Goal: Communication & Community: Ask a question

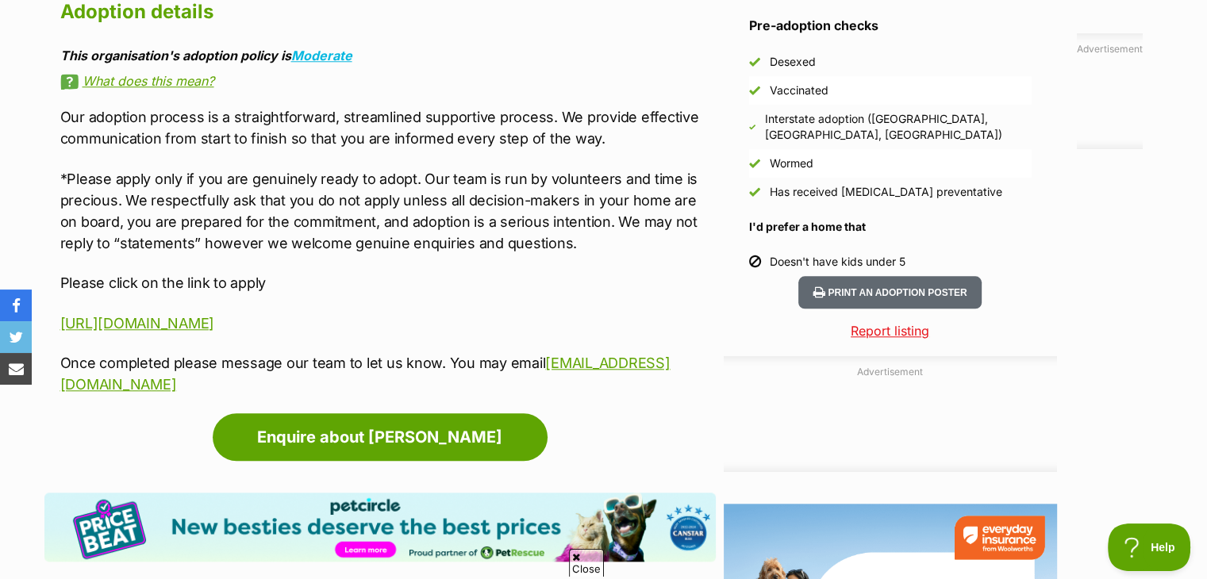
scroll to position [1512, 0]
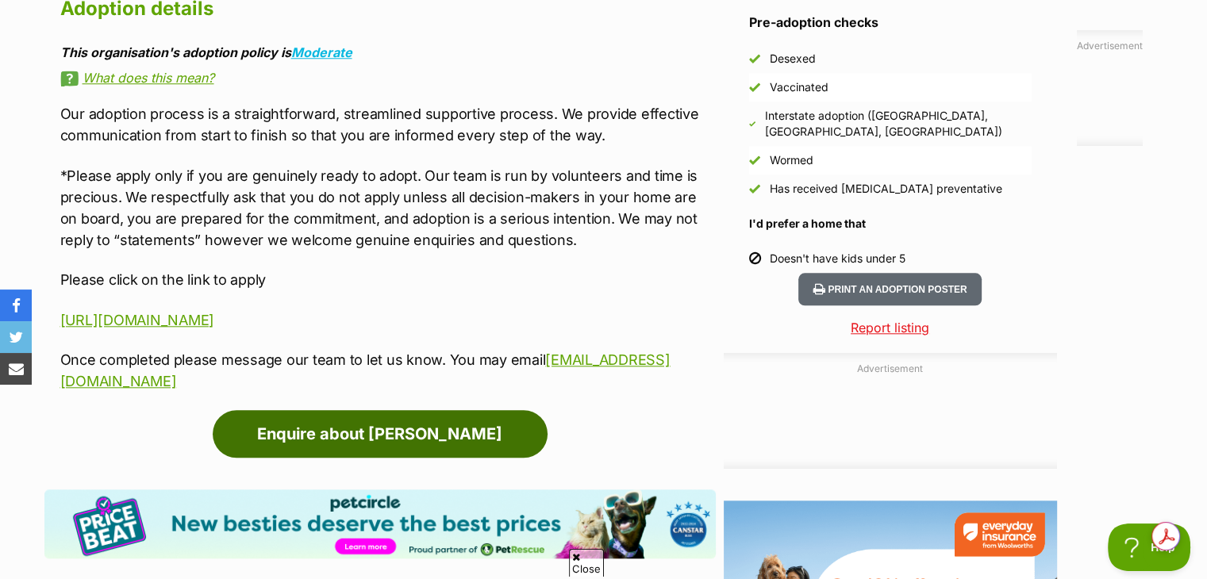
click at [411, 410] on link "Enquire about [PERSON_NAME]" at bounding box center [380, 434] width 335 height 48
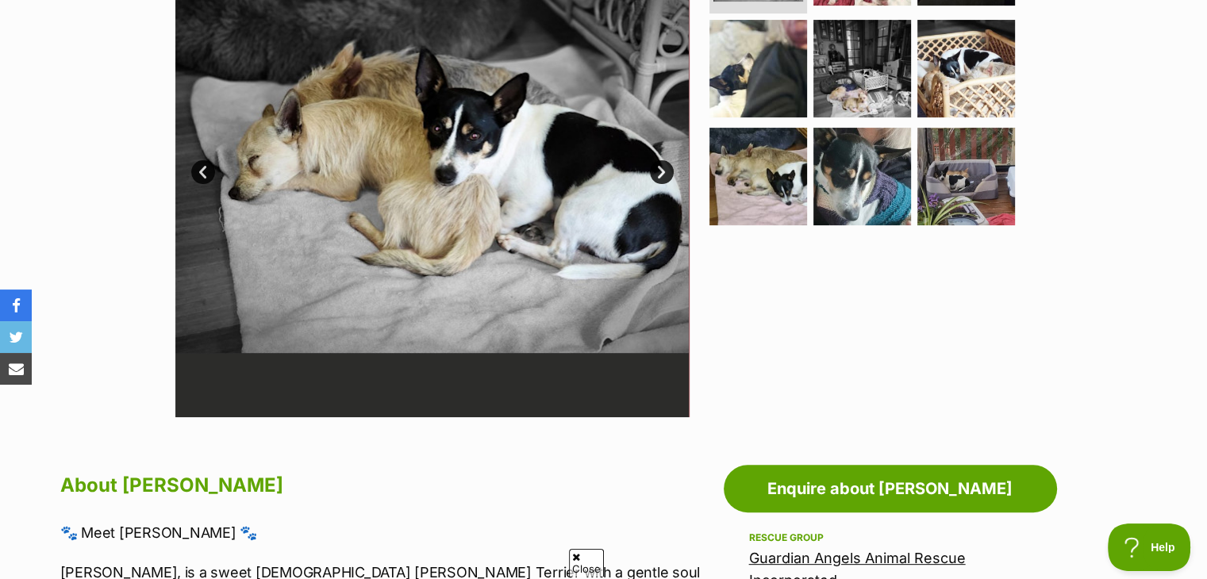
scroll to position [349, 0]
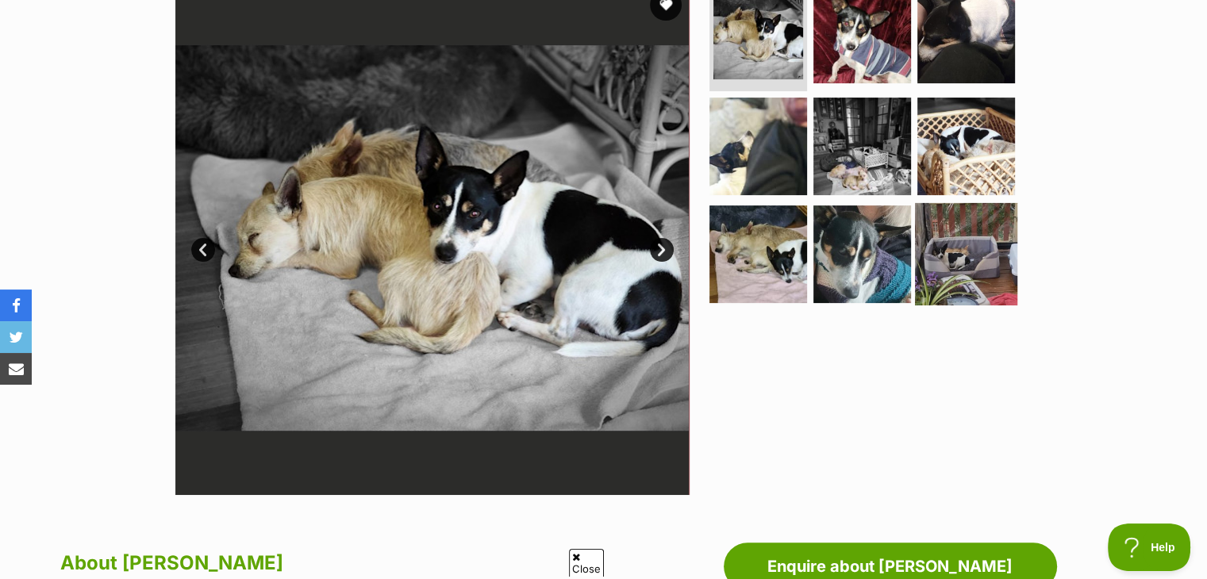
click at [974, 235] on img at bounding box center [966, 254] width 102 height 102
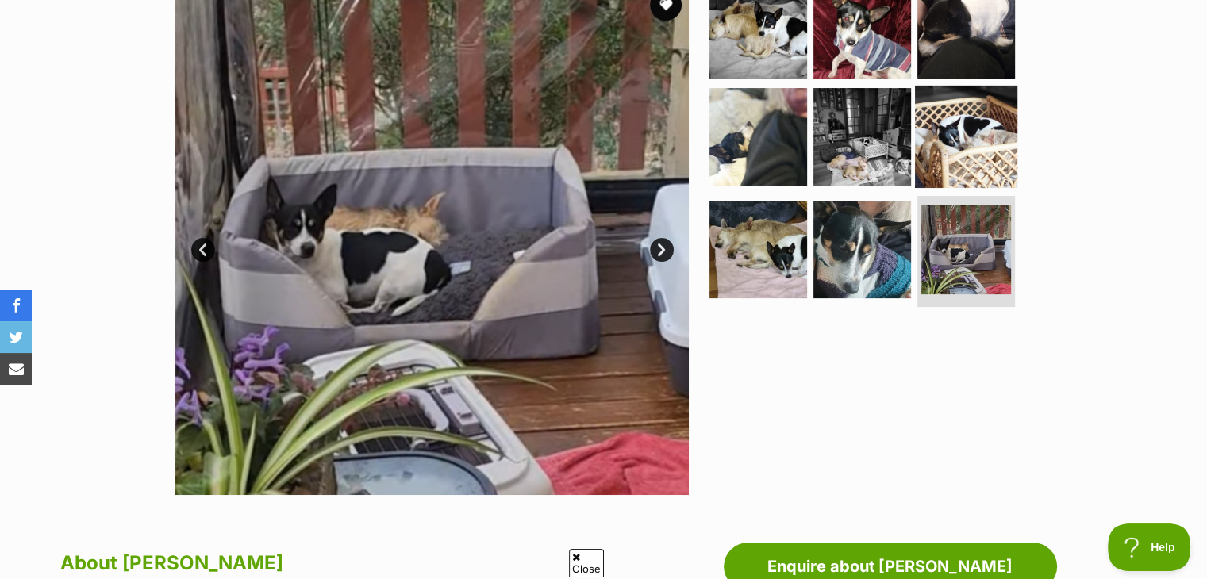
click at [978, 125] on img at bounding box center [966, 137] width 102 height 102
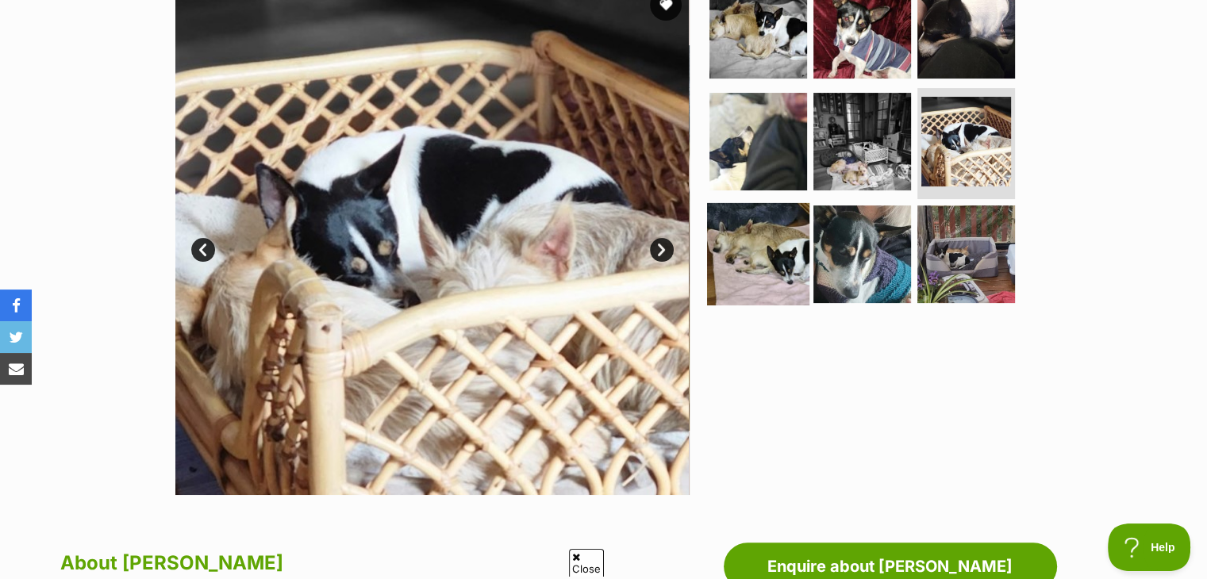
click at [774, 249] on img at bounding box center [758, 254] width 102 height 102
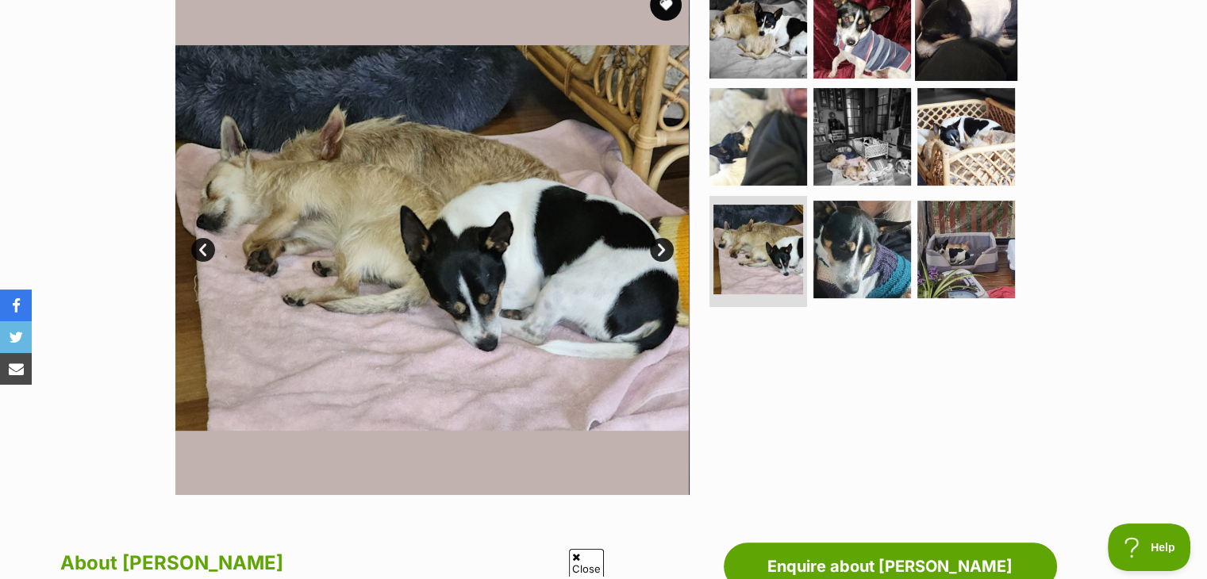
click at [952, 46] on img at bounding box center [966, 29] width 102 height 102
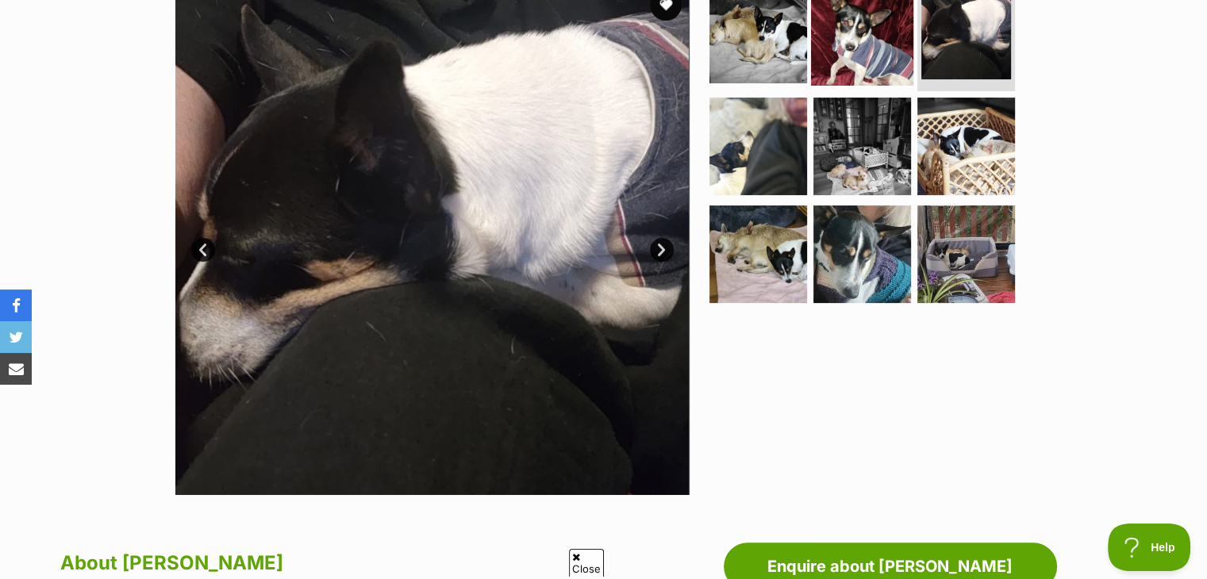
click at [898, 51] on img at bounding box center [862, 34] width 102 height 102
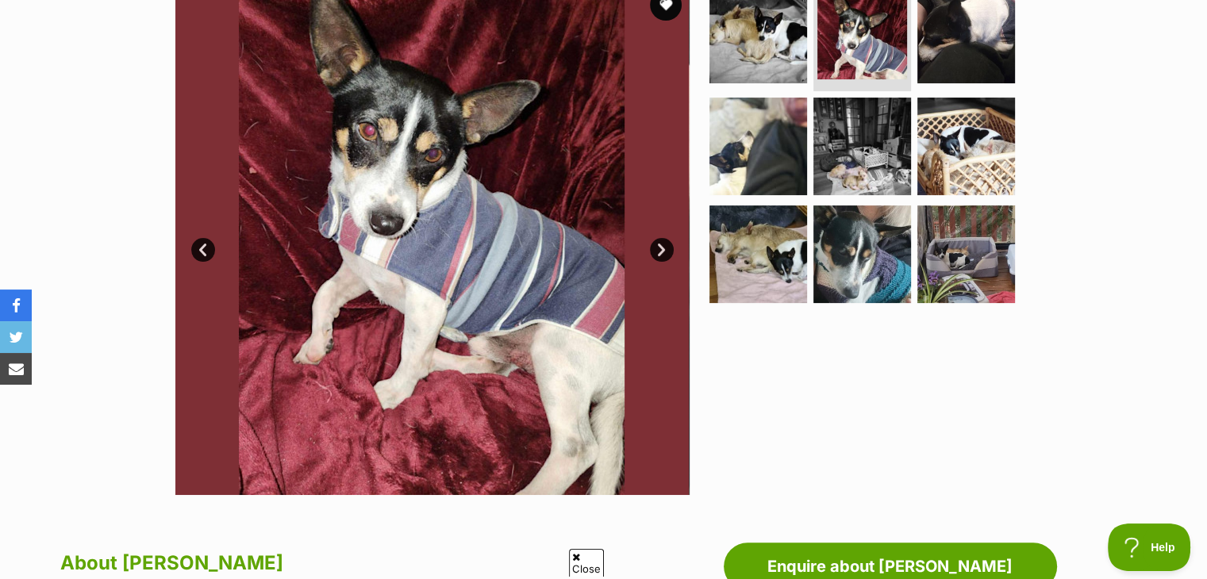
click at [659, 251] on link "Next" at bounding box center [662, 250] width 24 height 24
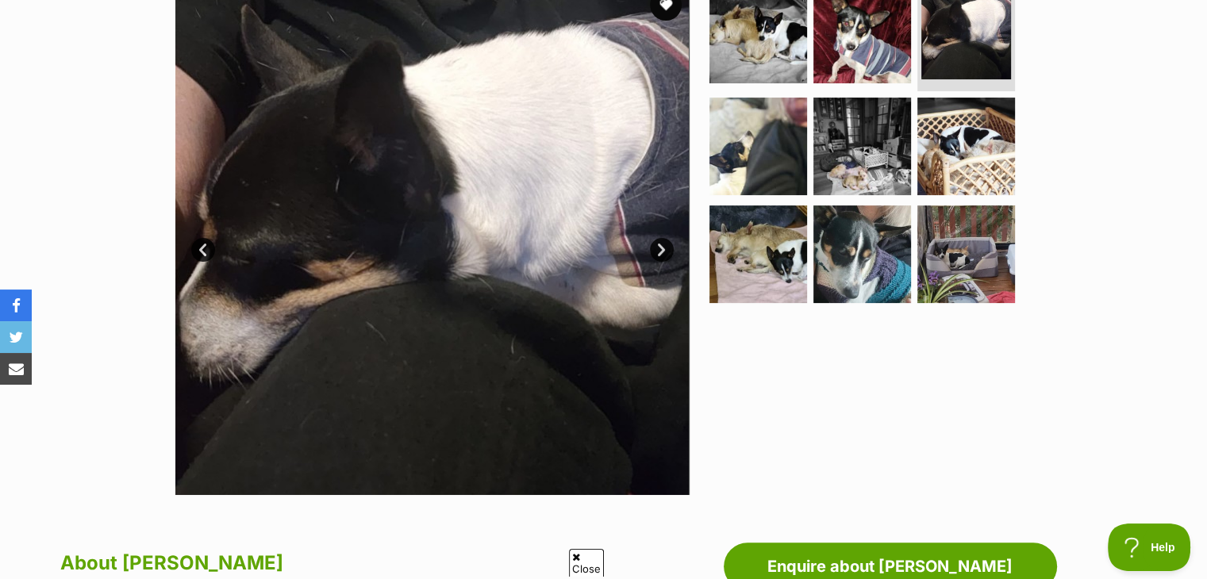
click at [659, 251] on link "Next" at bounding box center [662, 250] width 24 height 24
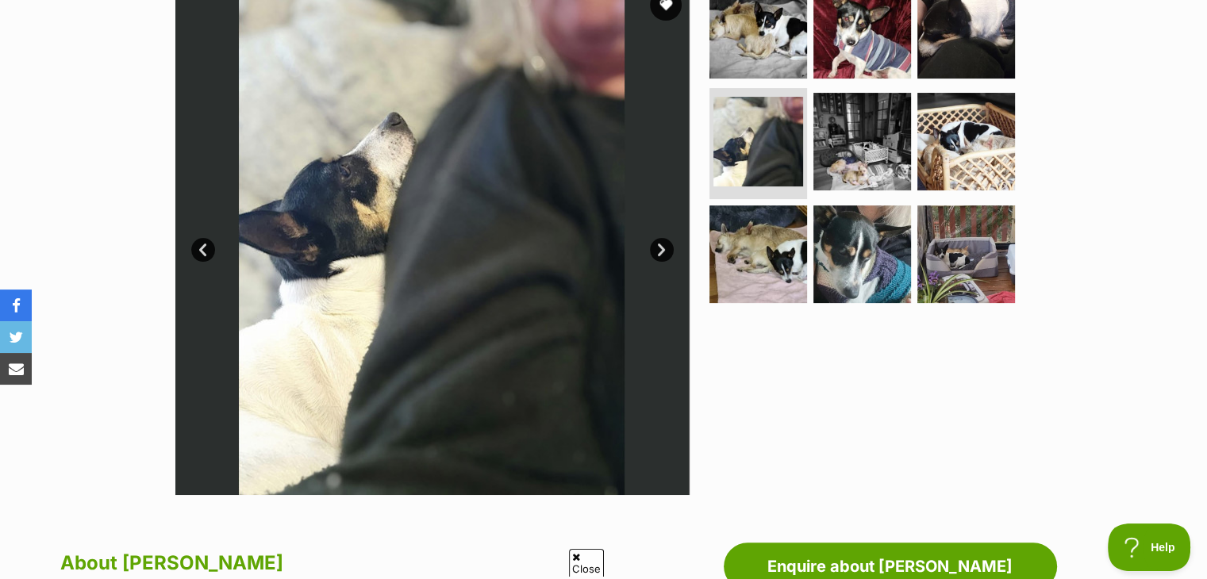
click at [659, 251] on link "Next" at bounding box center [662, 250] width 24 height 24
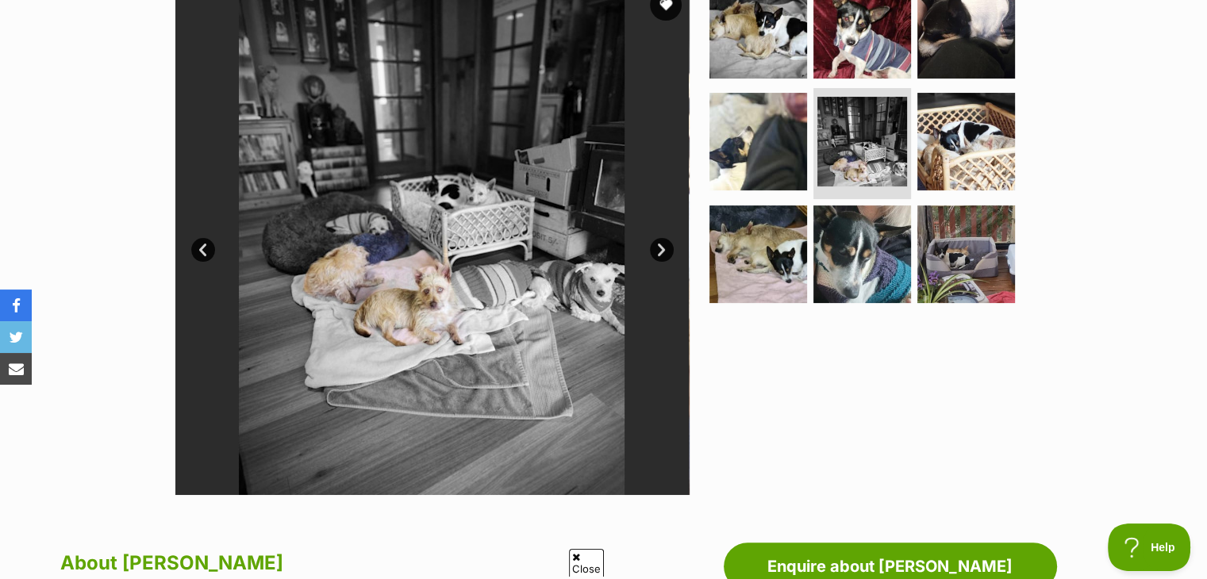
click at [659, 251] on link "Next" at bounding box center [662, 250] width 24 height 24
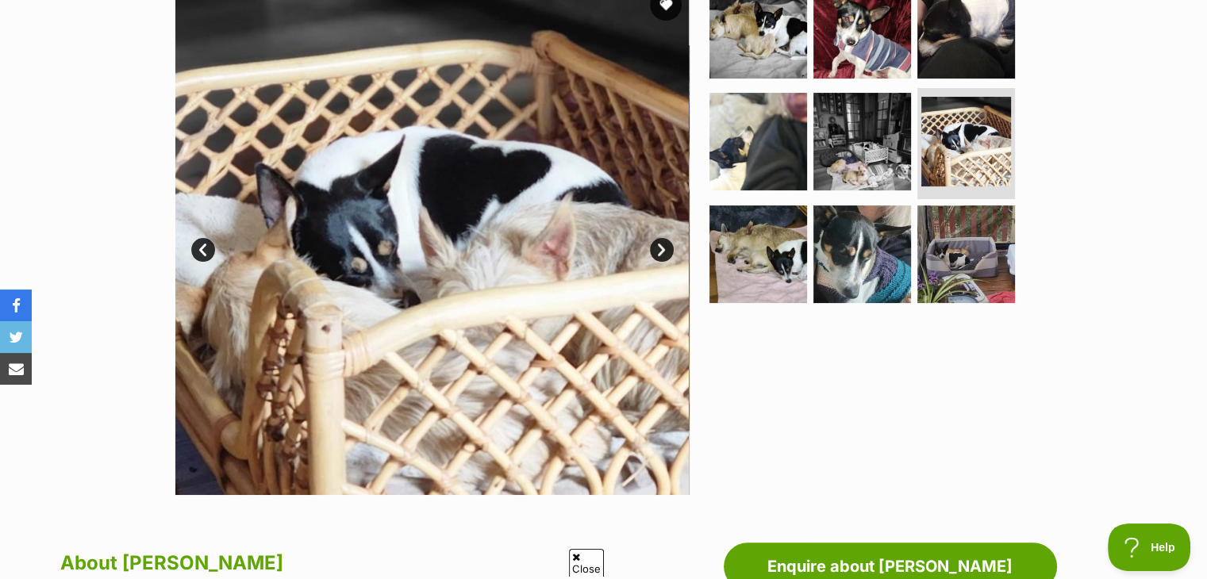
click at [659, 251] on link "Next" at bounding box center [662, 250] width 24 height 24
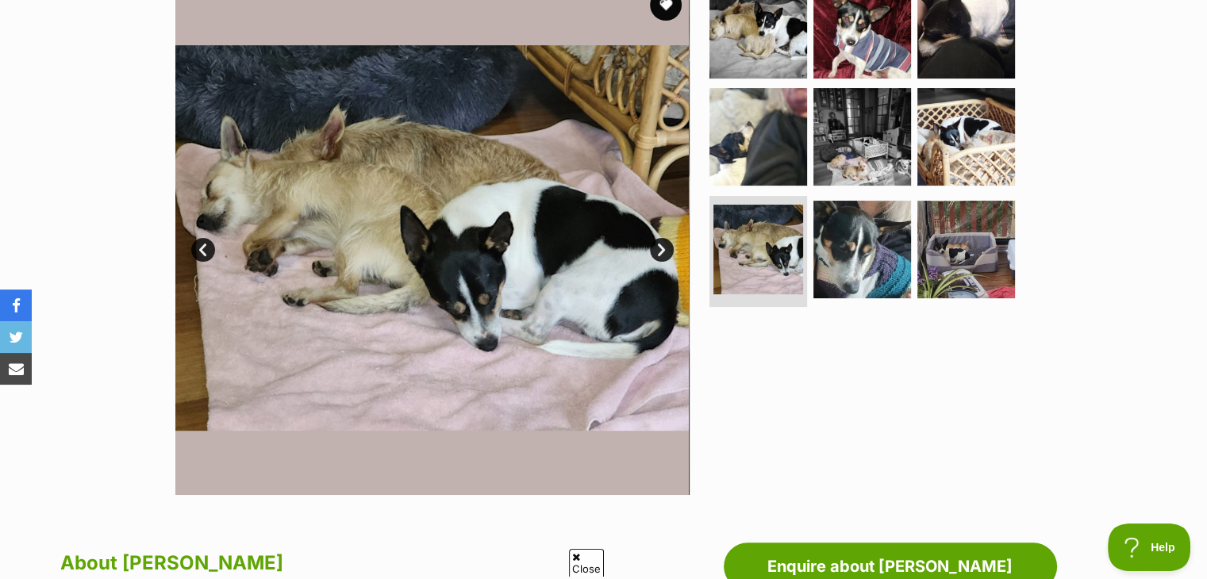
click at [659, 251] on link "Next" at bounding box center [662, 250] width 24 height 24
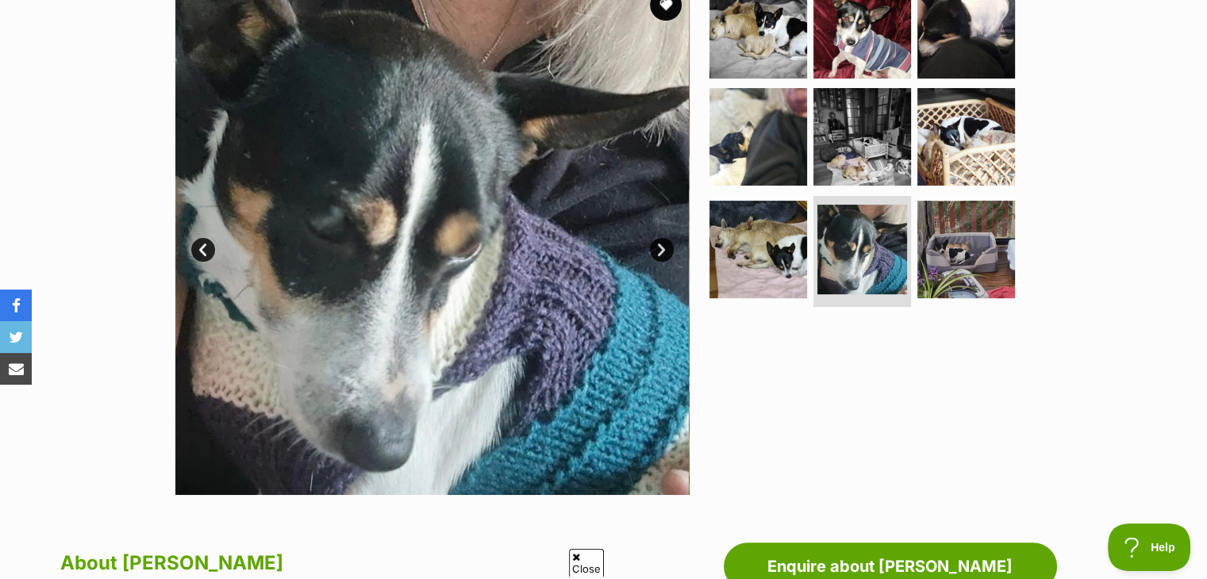
click at [659, 251] on link "Next" at bounding box center [662, 250] width 24 height 24
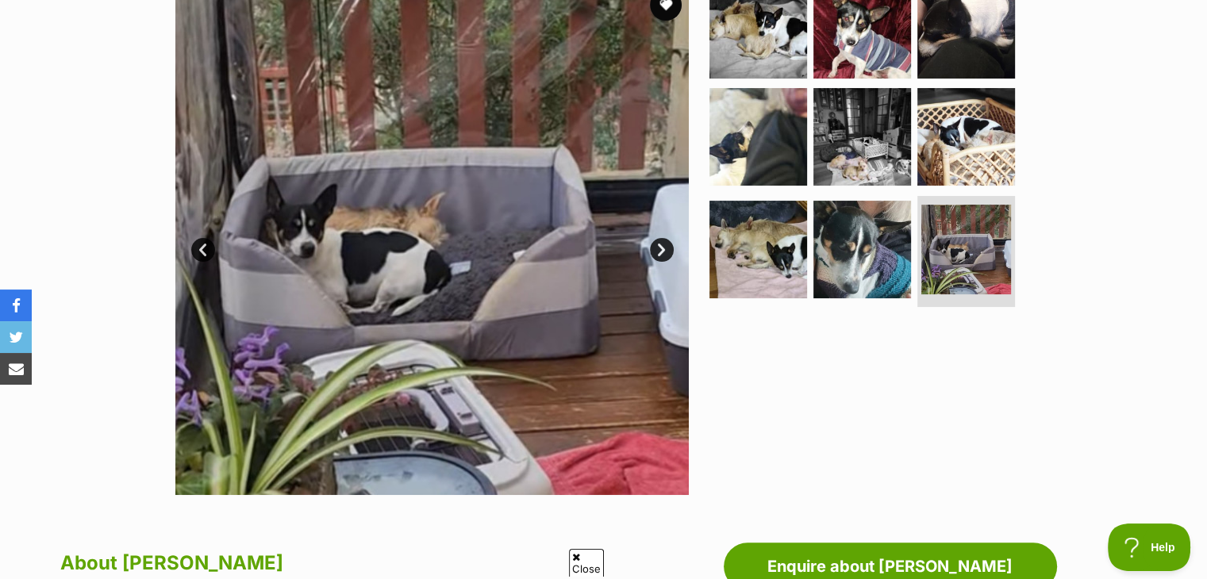
click at [659, 251] on link "Next" at bounding box center [662, 250] width 24 height 24
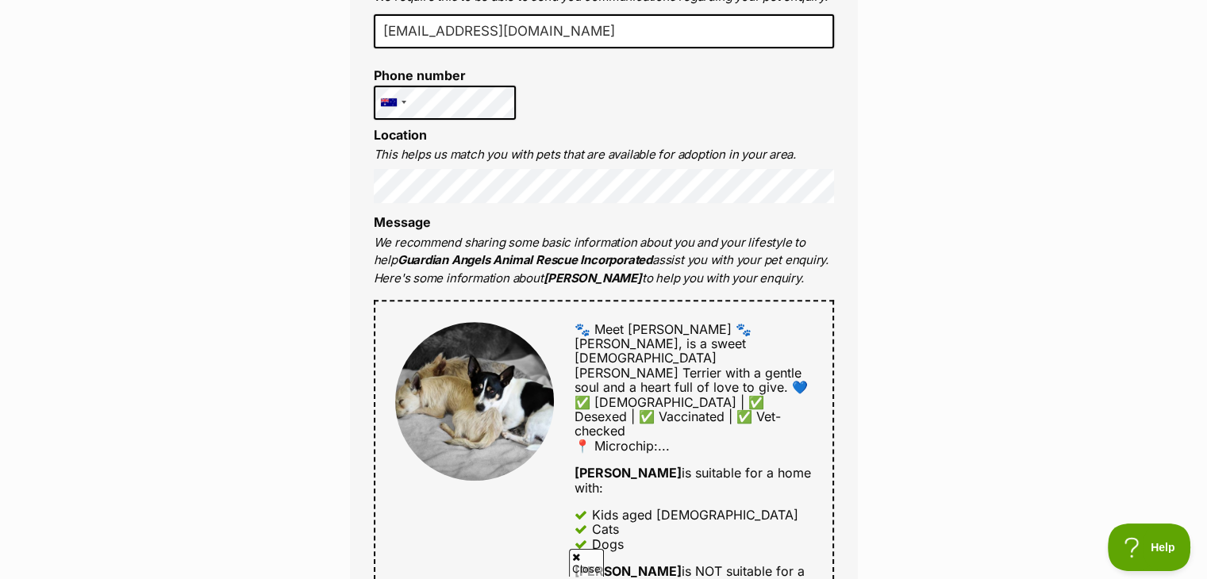
scroll to position [520, 0]
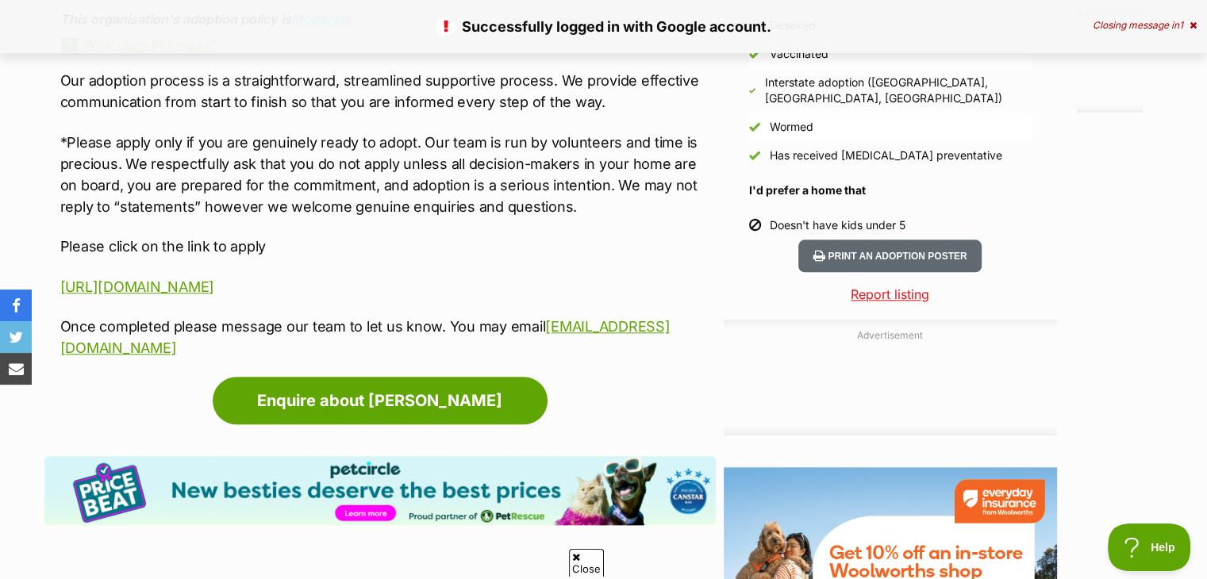
scroll to position [1542, 0]
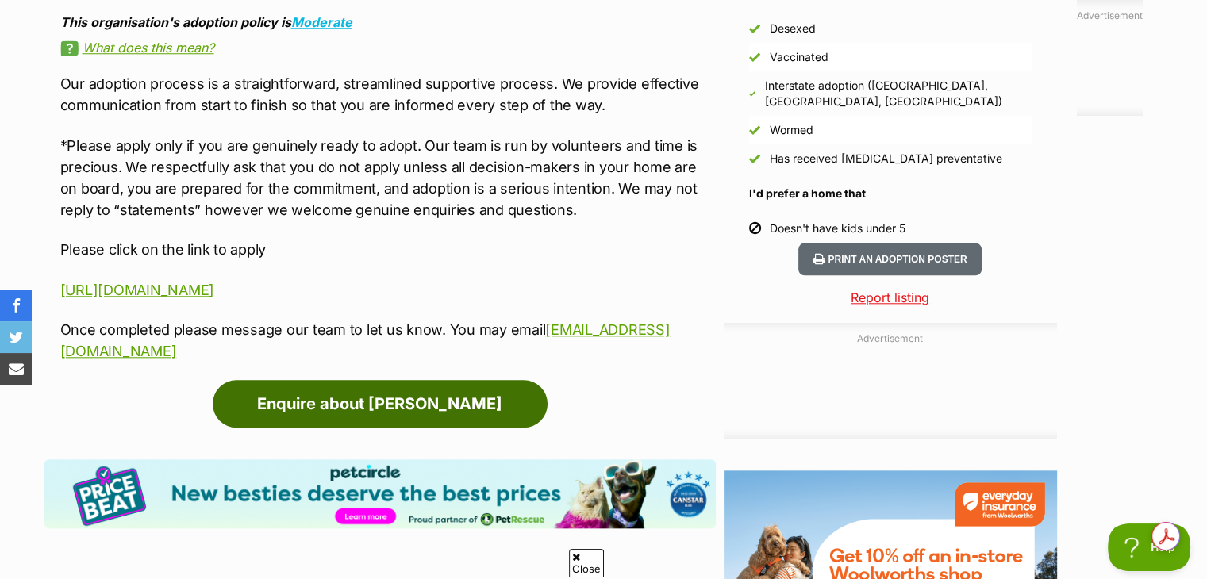
click at [370, 380] on link "Enquire about [PERSON_NAME]" at bounding box center [380, 404] width 335 height 48
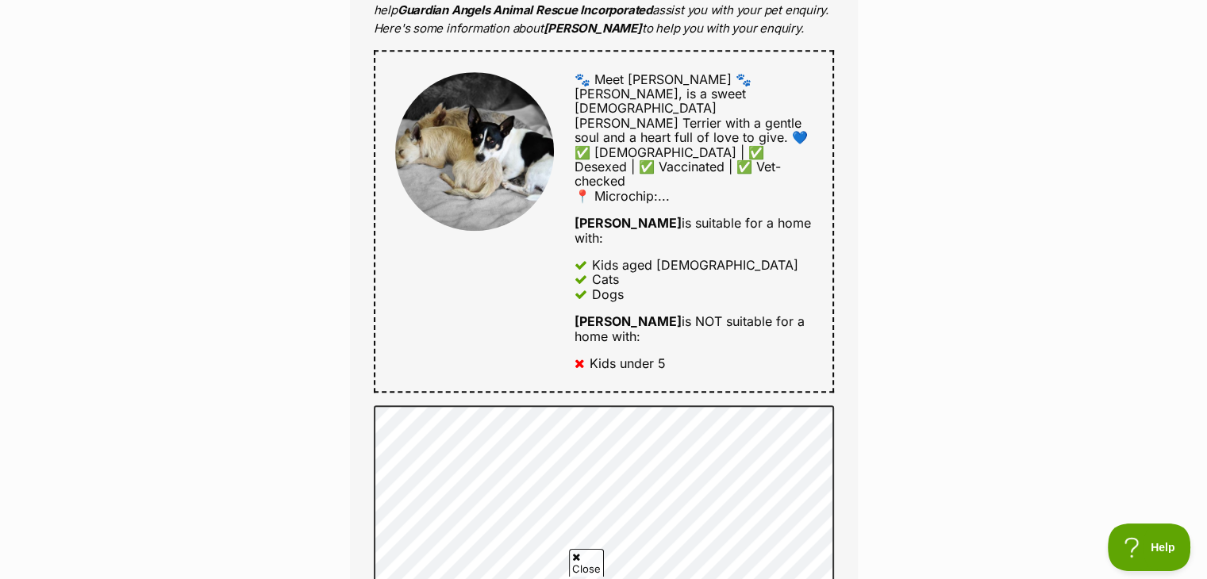
scroll to position [821, 0]
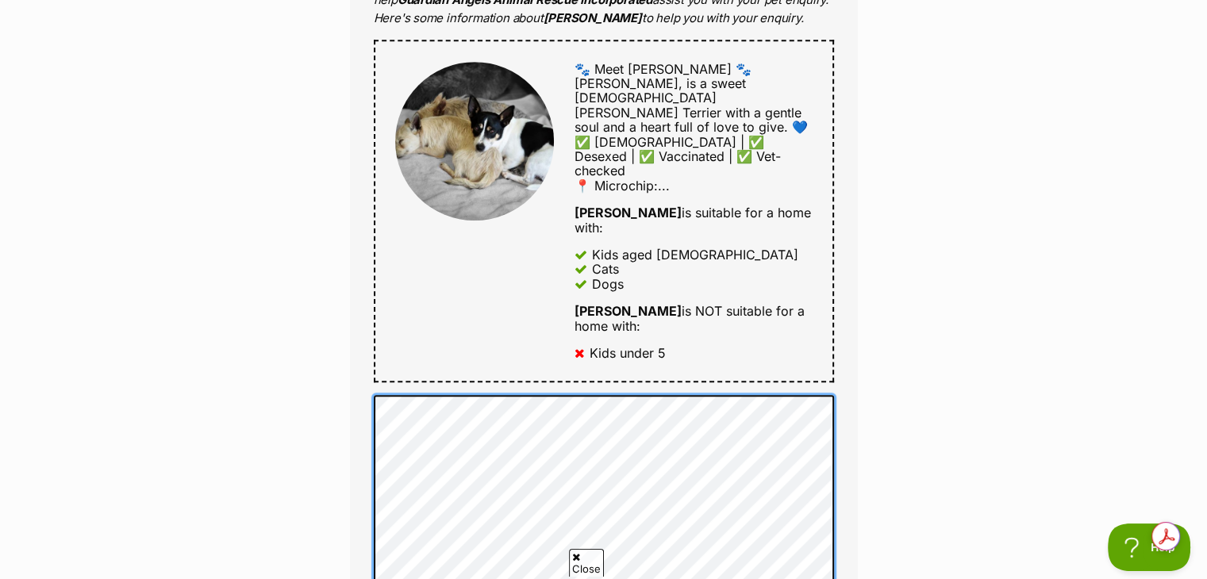
click at [322, 336] on div "Enquire about Buckley Want to increase your chances of a successful enquiry? Up…" at bounding box center [603, 350] width 1207 height 2054
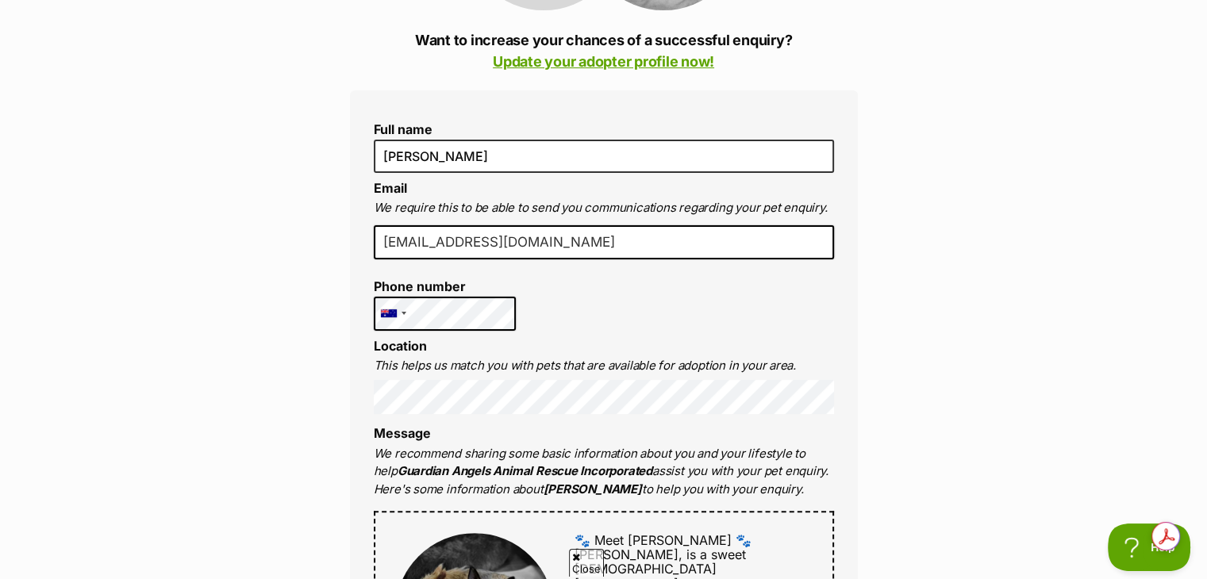
scroll to position [450, 0]
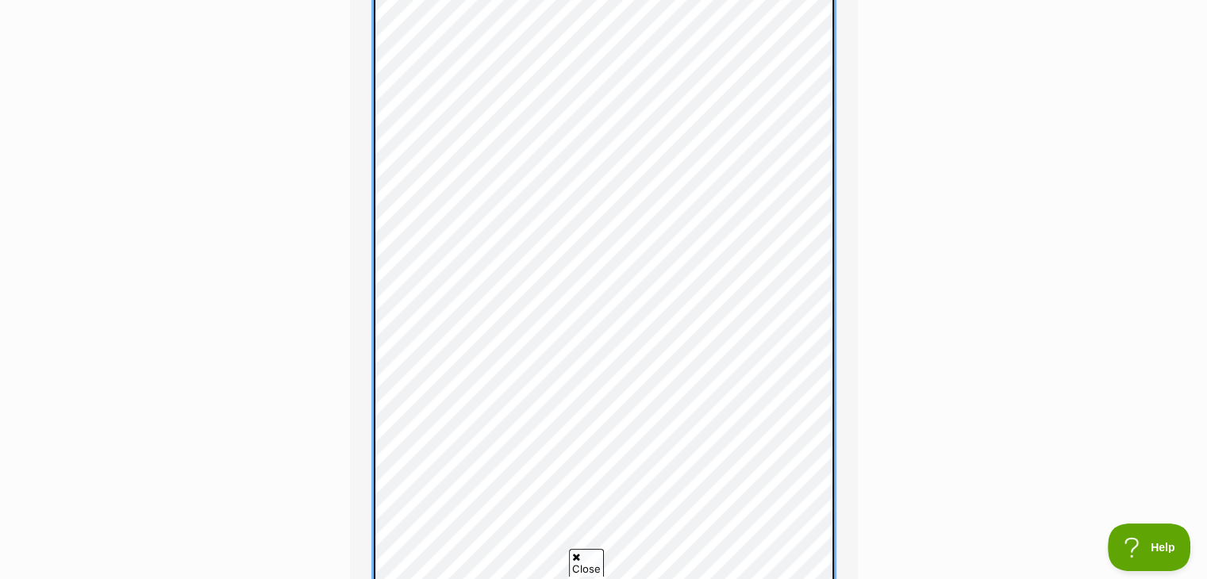
scroll to position [1356, 0]
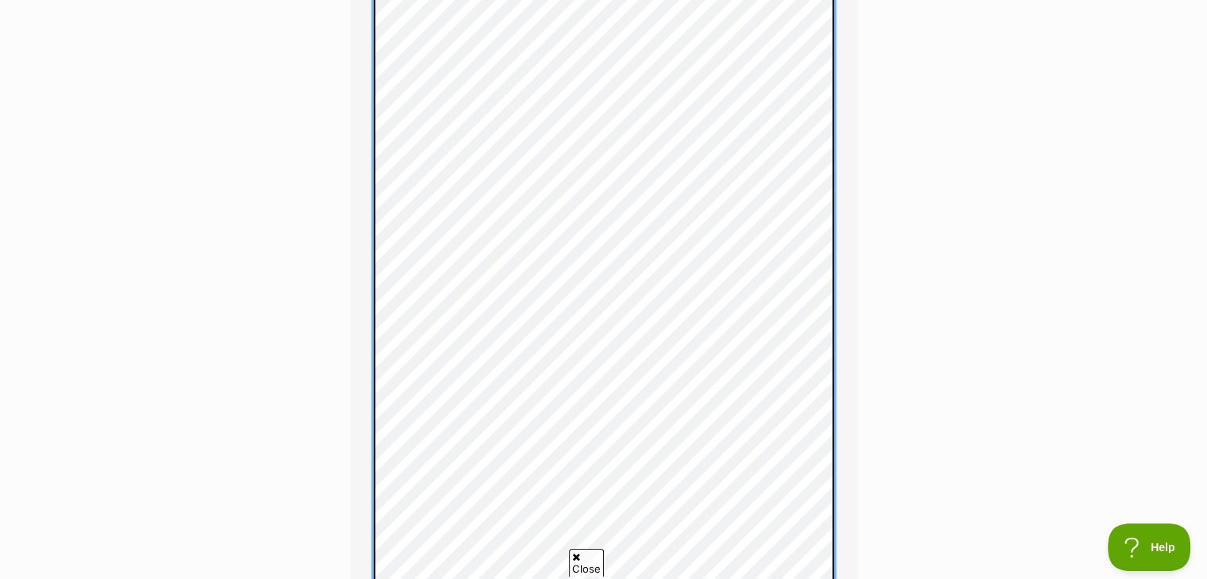
scroll to position [1449, 0]
click at [346, 166] on div "Enquire about Buckley Want to increase your chances of a successful enquiry? Up…" at bounding box center [603, 29] width 555 height 2667
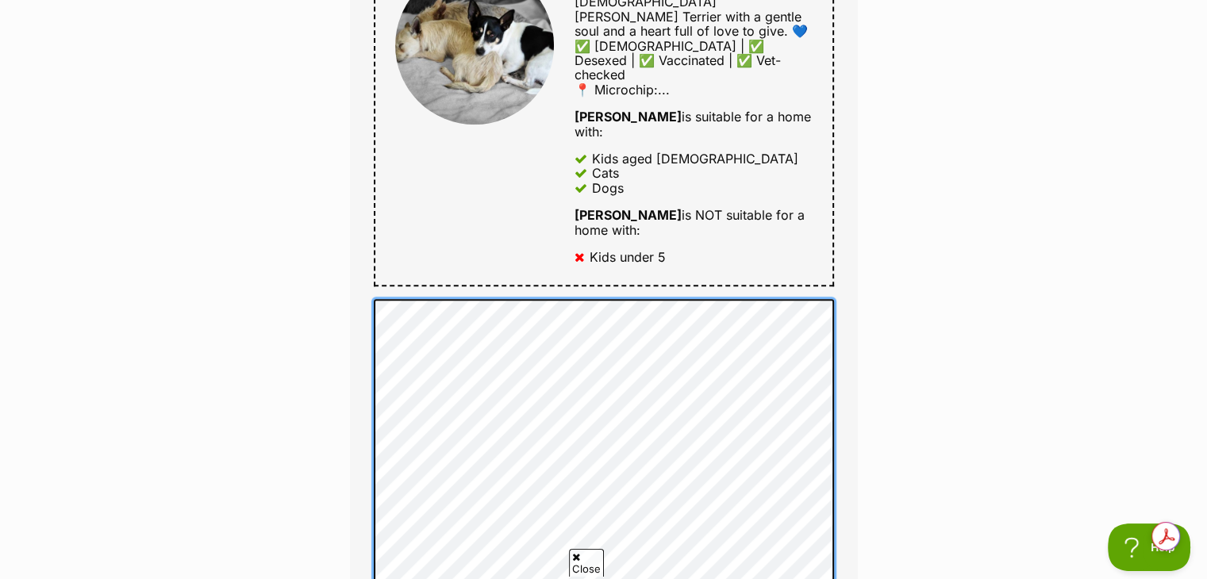
scroll to position [958, 0]
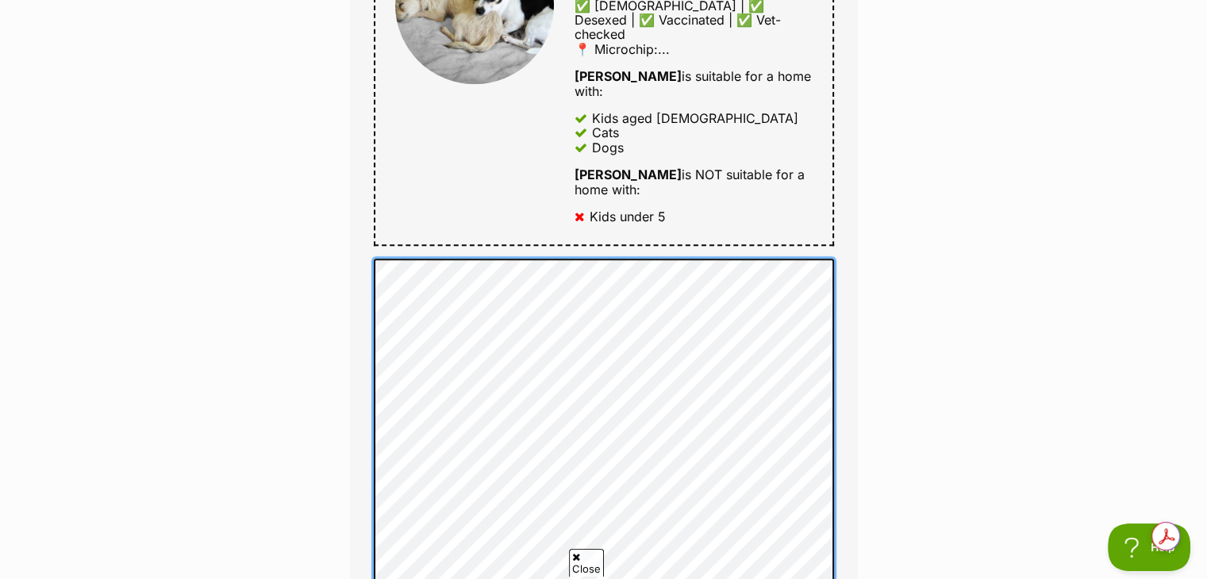
click at [344, 212] on div "Enquire about Buckley Want to increase your chances of a successful enquiry? Up…" at bounding box center [603, 499] width 555 height 2624
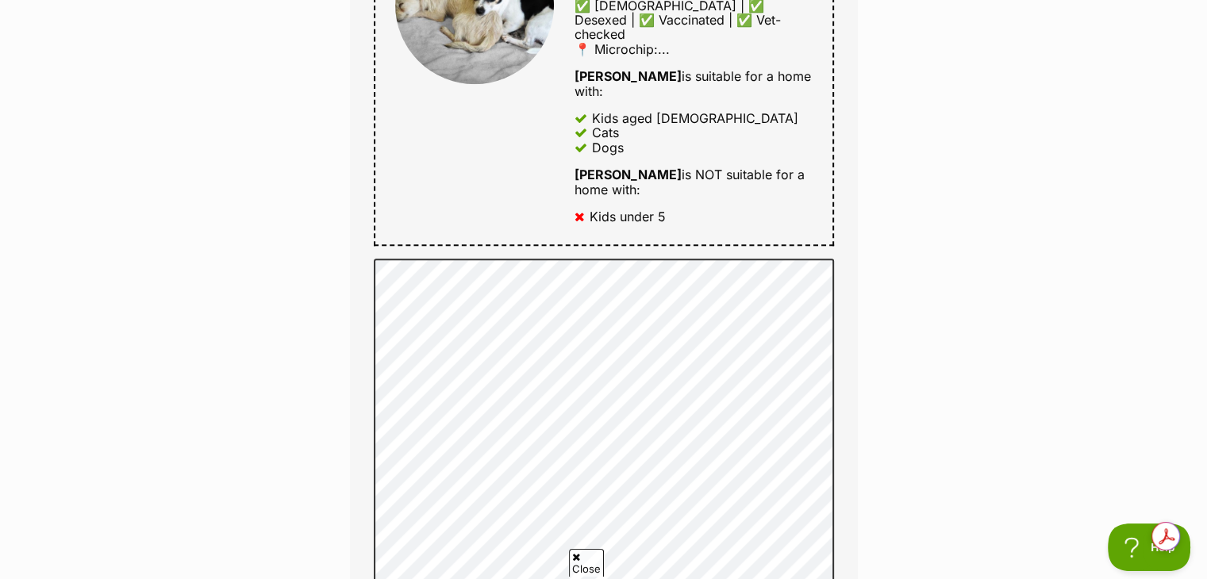
click at [1058, 334] on div "Enquire about Buckley Want to increase your chances of a successful enquiry? Up…" at bounding box center [603, 499] width 1207 height 2624
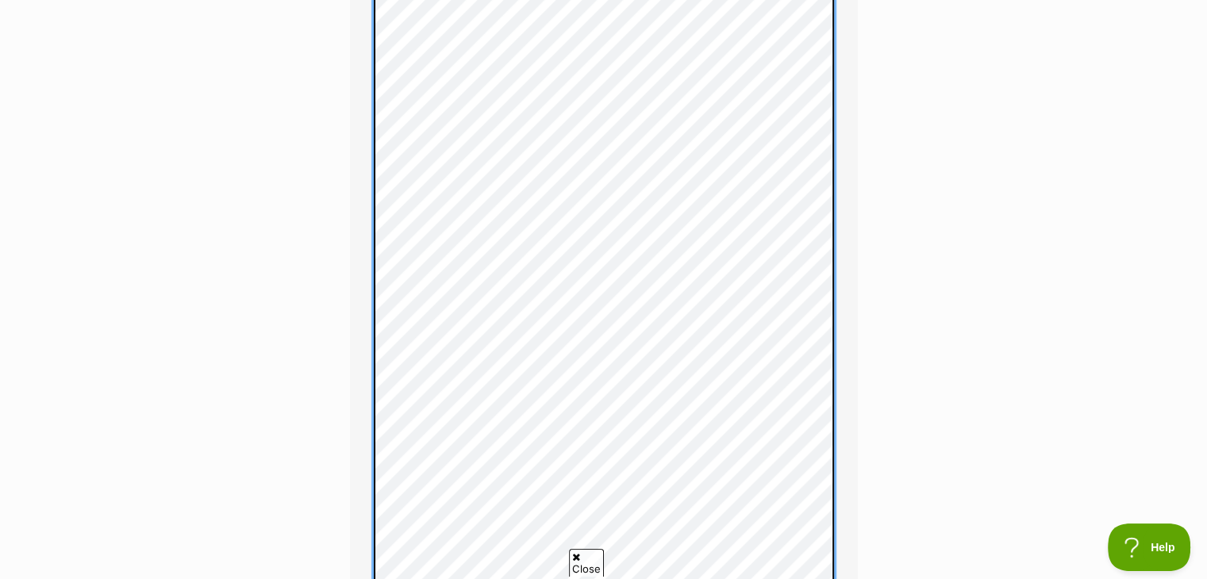
scroll to position [1127, 0]
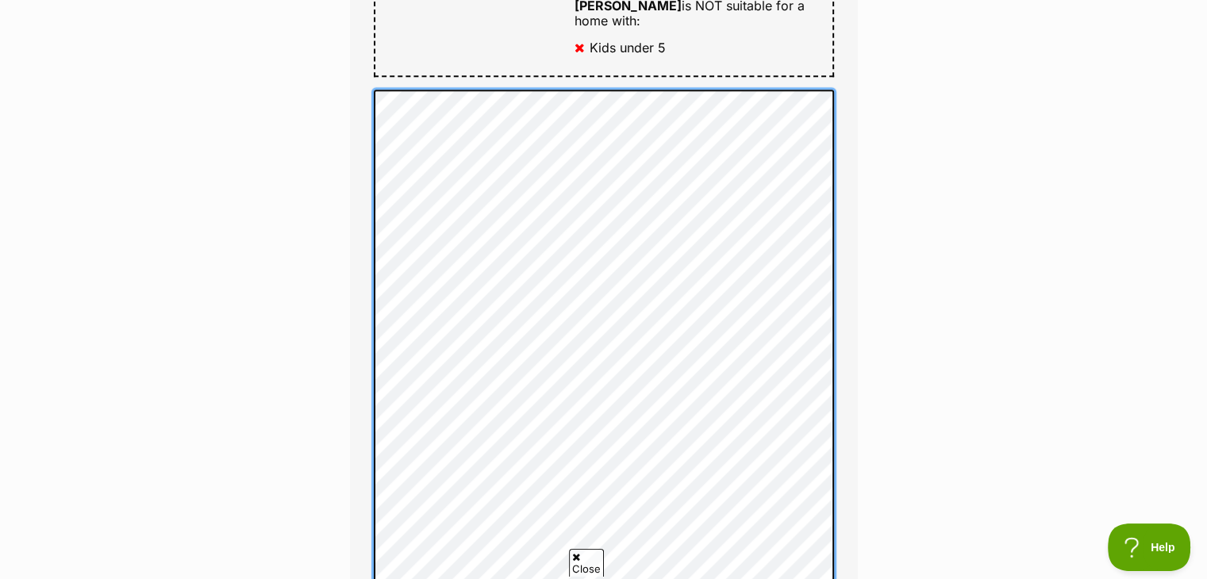
click at [370, 42] on div "Full name Belinda Selke Email We require this to be able to send you communicat…" at bounding box center [604, 166] width 508 height 1704
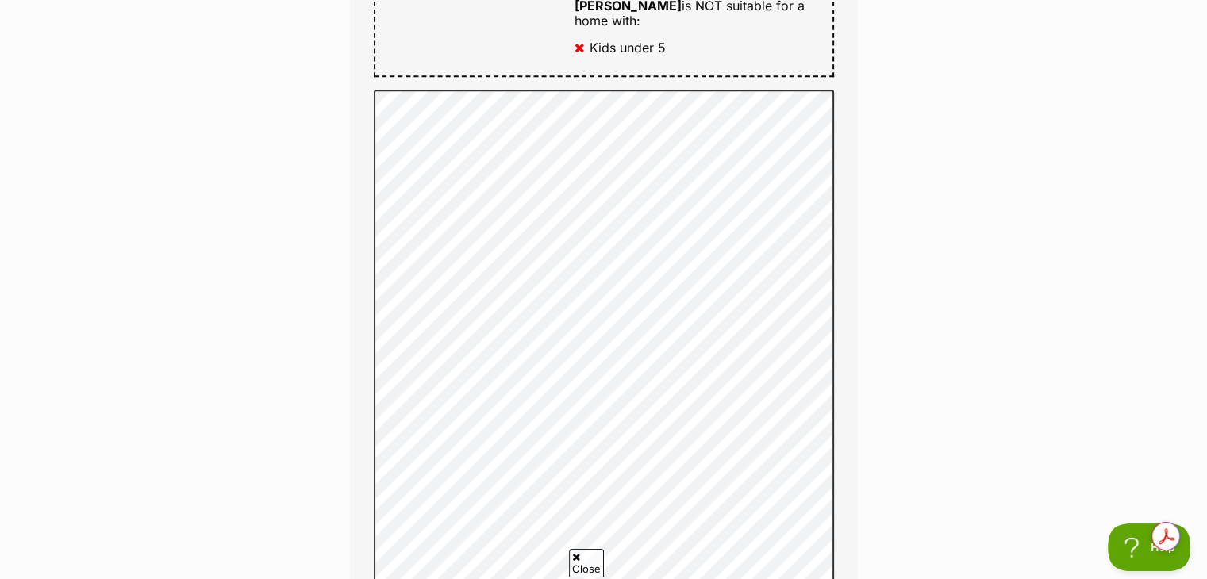
drag, startPoint x: 1055, startPoint y: 438, endPoint x: 1165, endPoint y: 362, distance: 133.4
click at [1060, 436] on div "Enquire about Buckley Want to increase your chances of a successful enquiry? Up…" at bounding box center [603, 322] width 1207 height 2609
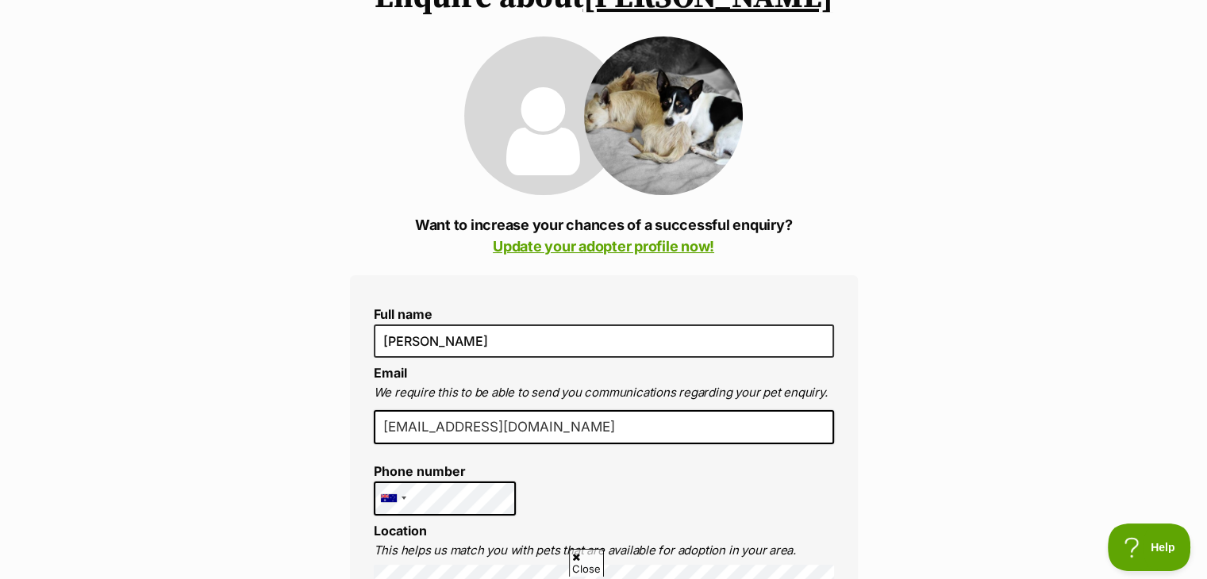
scroll to position [117, 0]
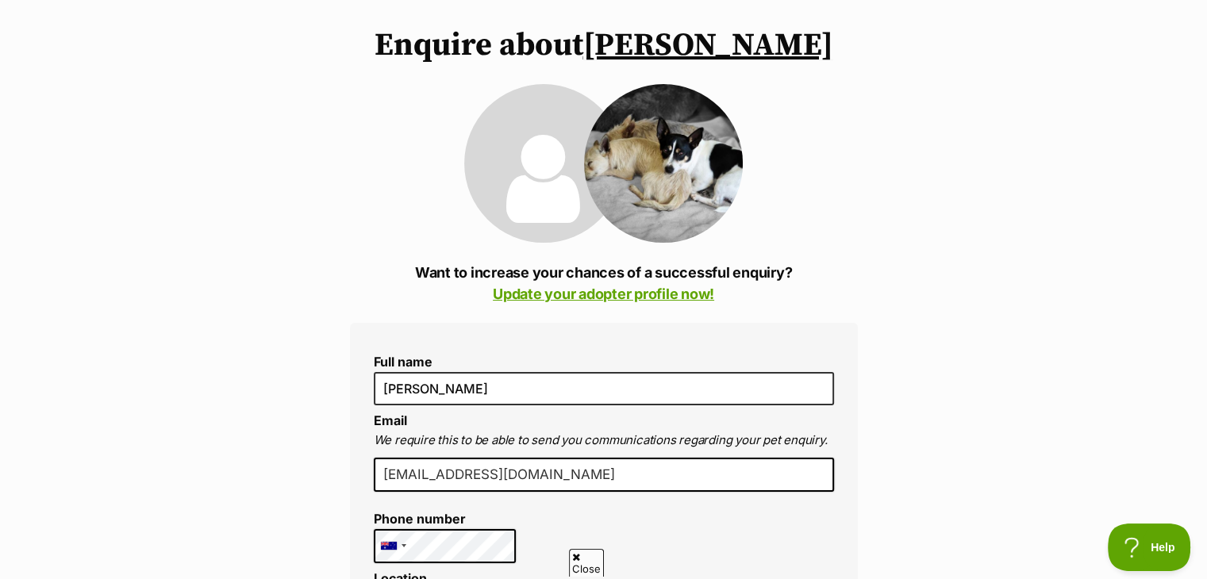
click at [756, 48] on link "Buckley" at bounding box center [708, 45] width 250 height 40
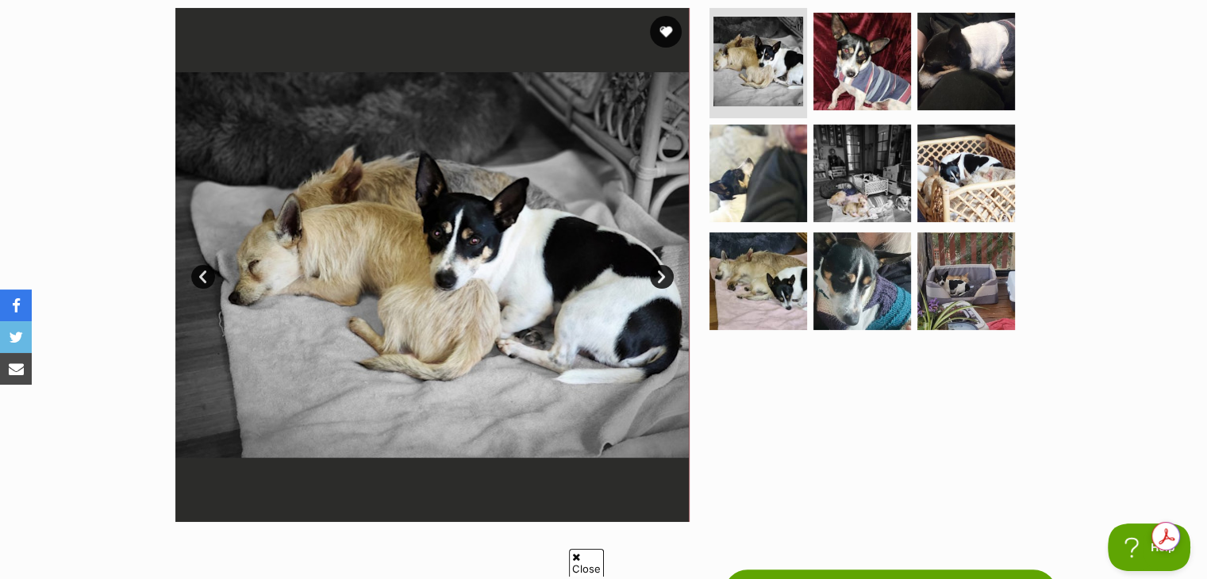
click at [663, 269] on link "Next" at bounding box center [662, 277] width 24 height 24
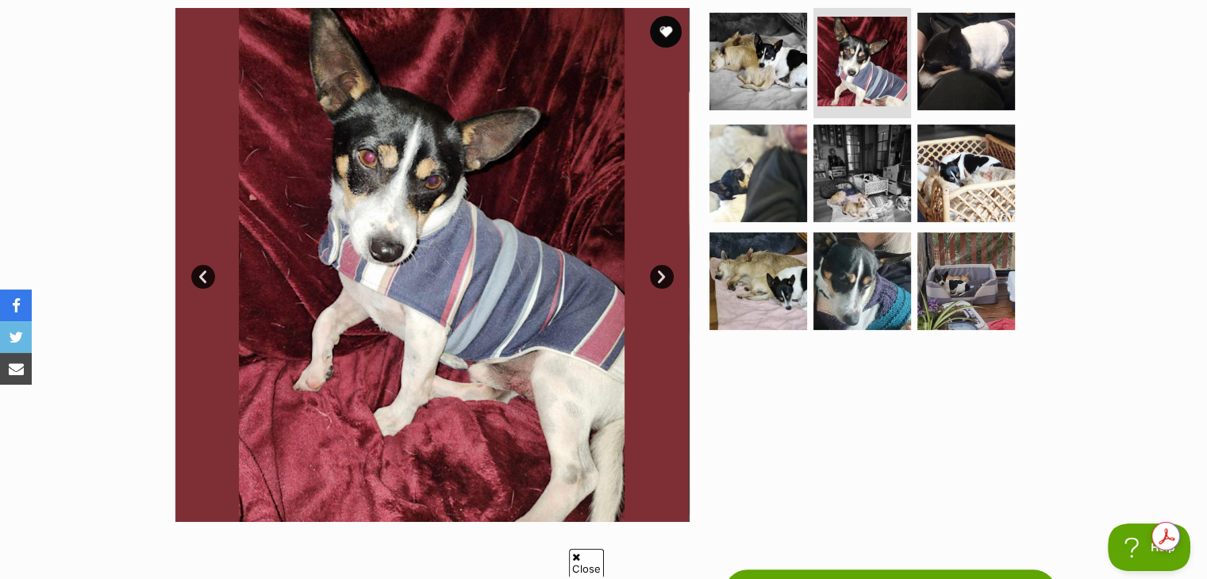
click at [662, 271] on link "Next" at bounding box center [662, 277] width 24 height 24
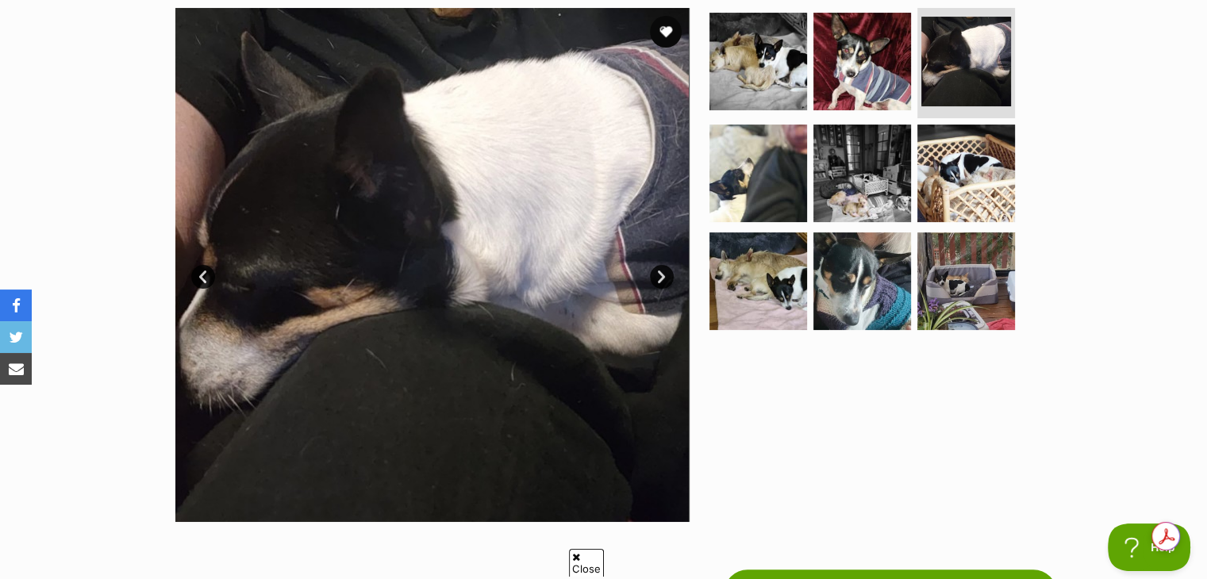
click at [660, 274] on link "Next" at bounding box center [662, 277] width 24 height 24
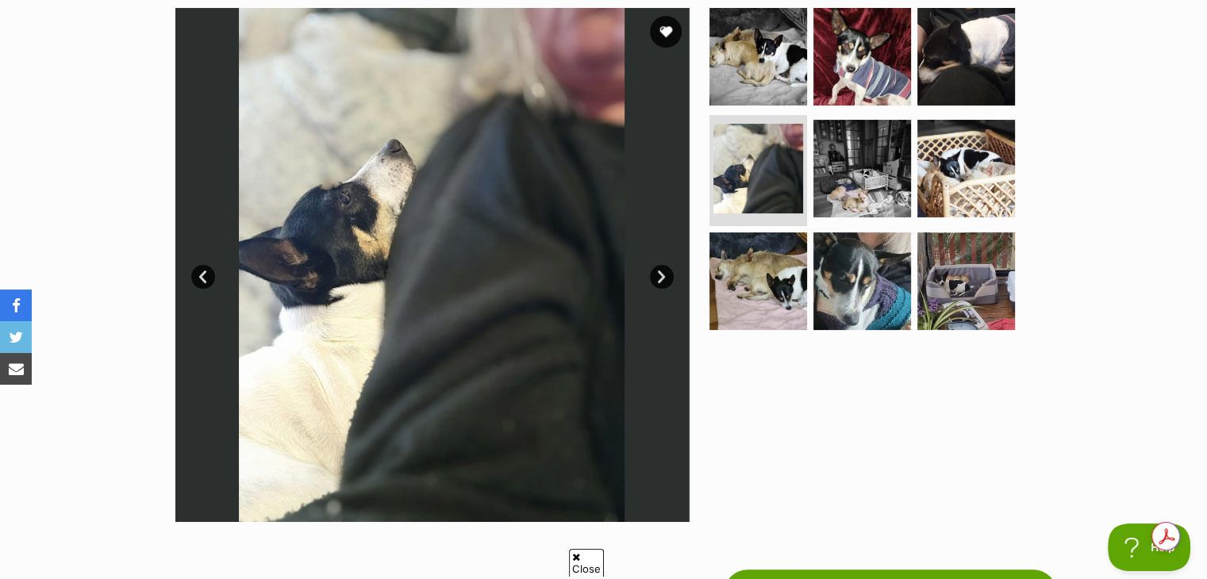
click at [660, 272] on link "Next" at bounding box center [662, 277] width 24 height 24
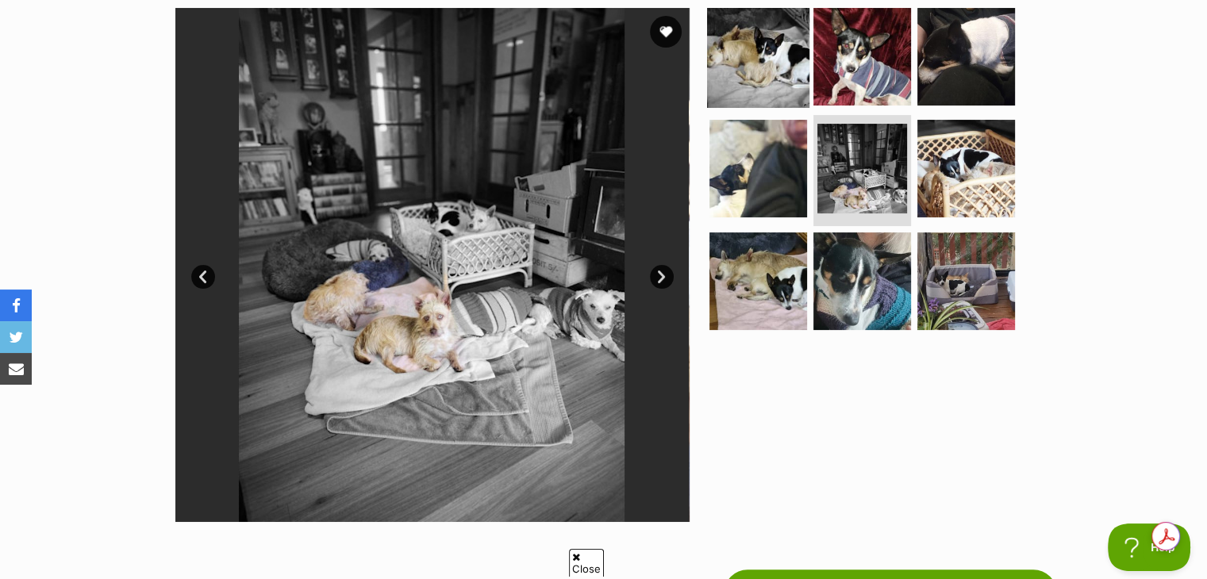
click at [793, 59] on img at bounding box center [758, 56] width 102 height 102
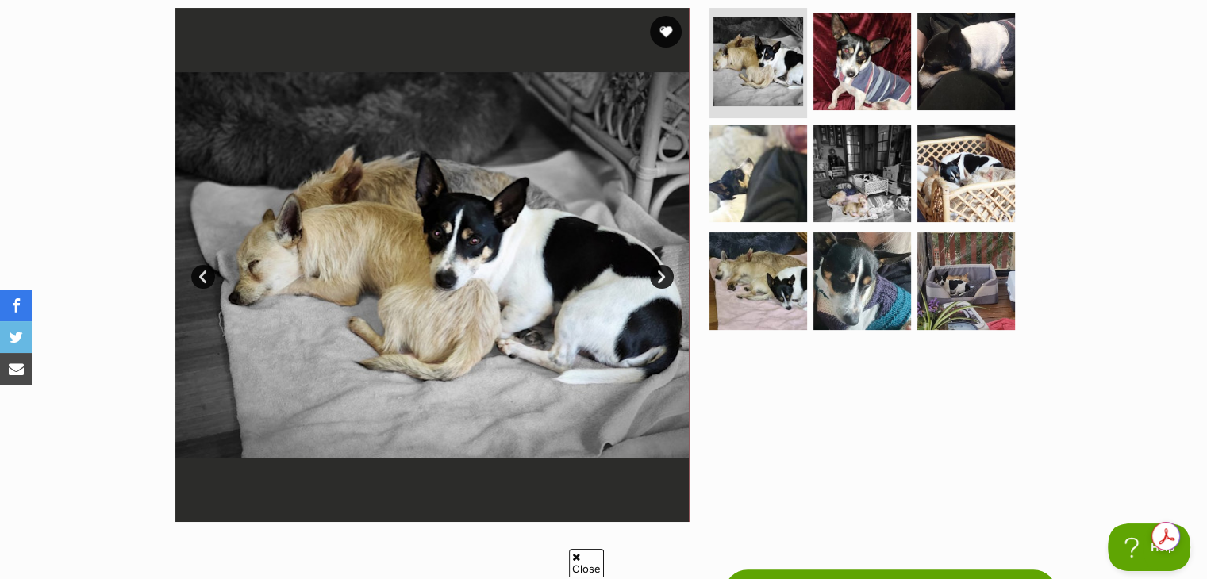
click at [661, 269] on link "Next" at bounding box center [662, 277] width 24 height 24
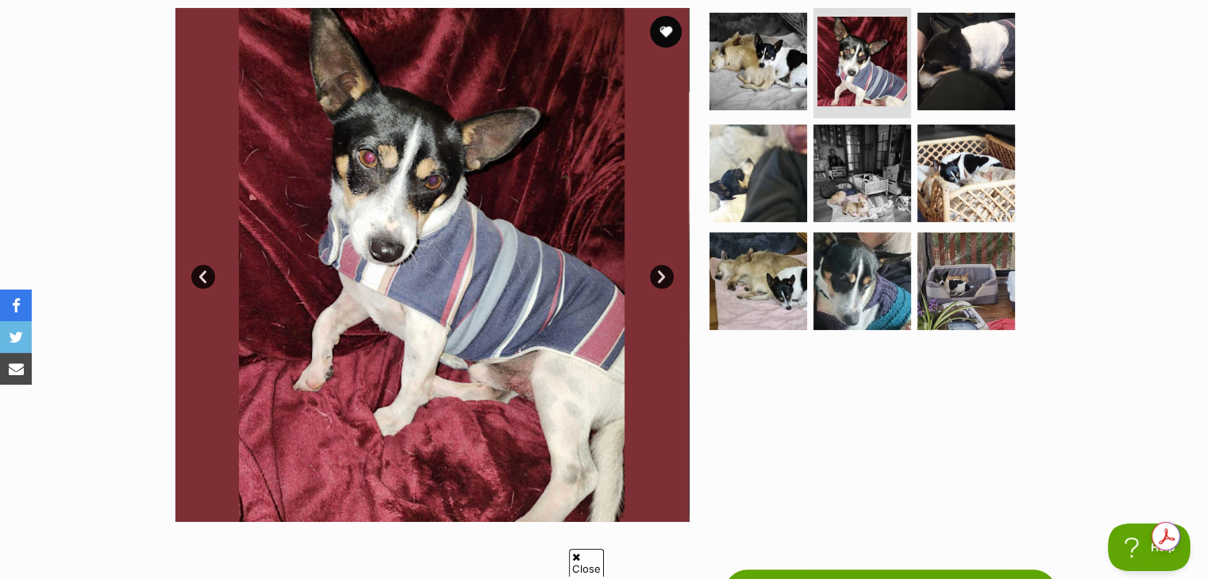
click at [1181, 88] on div "Available 2 of 9 images 2 of 9 images 2 of 9 images 2 of 9 images 2 of 9 images…" at bounding box center [603, 253] width 1207 height 538
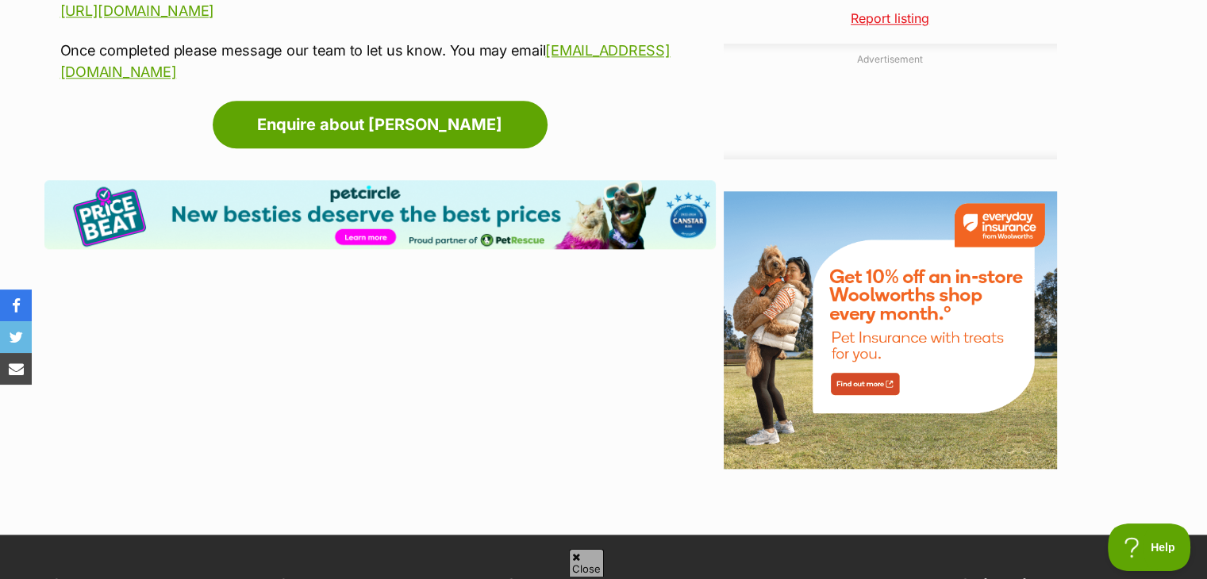
scroll to position [1667, 0]
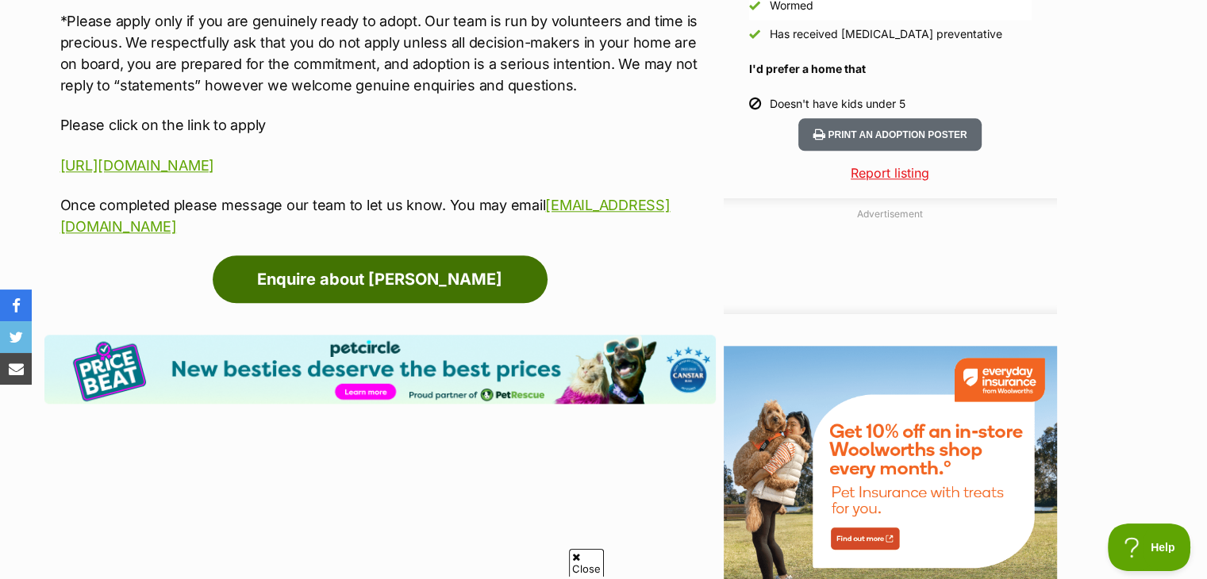
click at [509, 255] on link "Enquire about [PERSON_NAME]" at bounding box center [380, 279] width 335 height 48
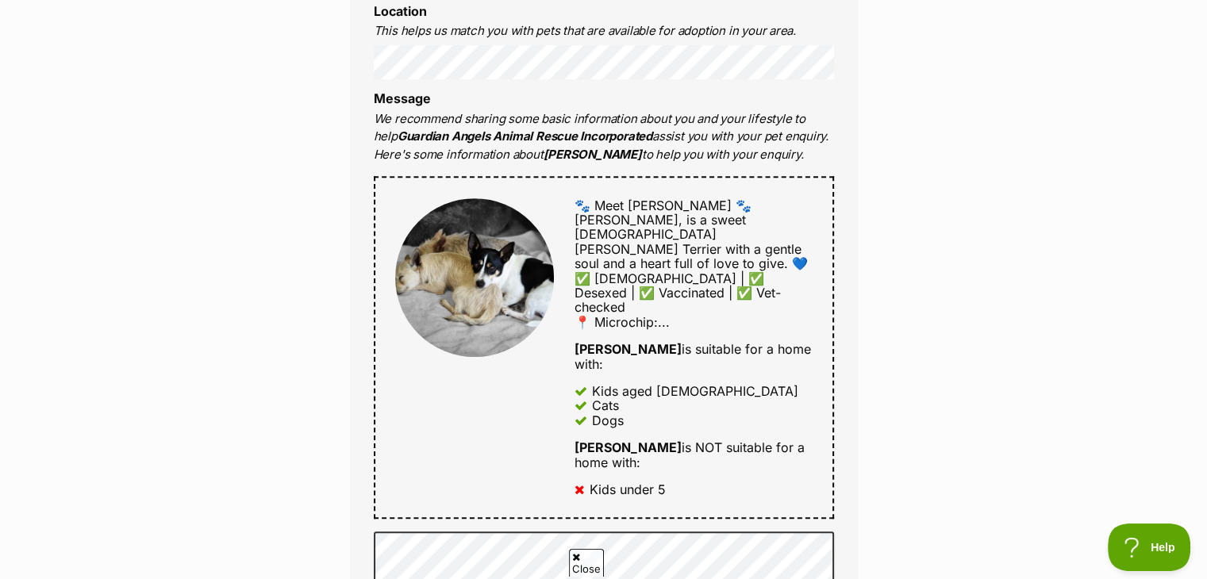
scroll to position [554, 0]
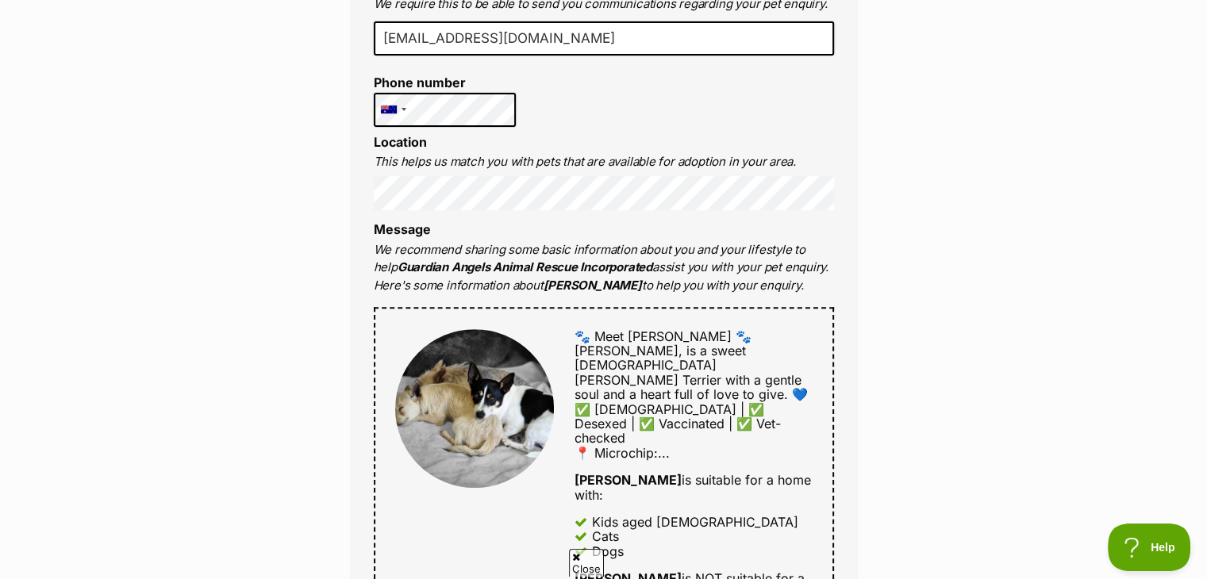
drag, startPoint x: 1218, startPoint y: 59, endPoint x: 1199, endPoint y: 164, distance: 107.2
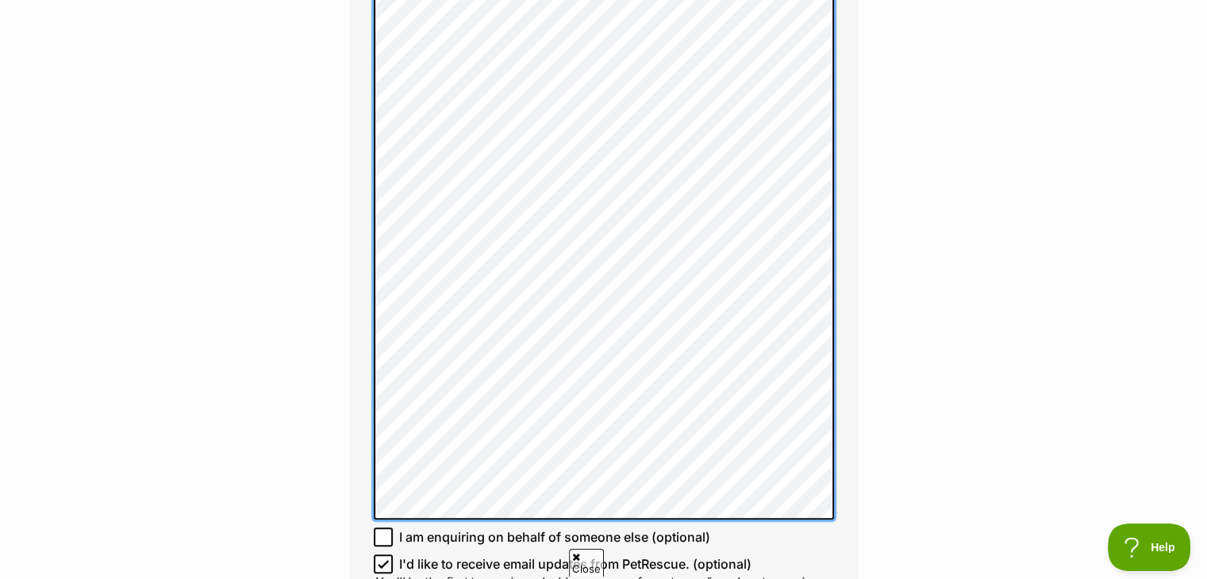
scroll to position [1482, 0]
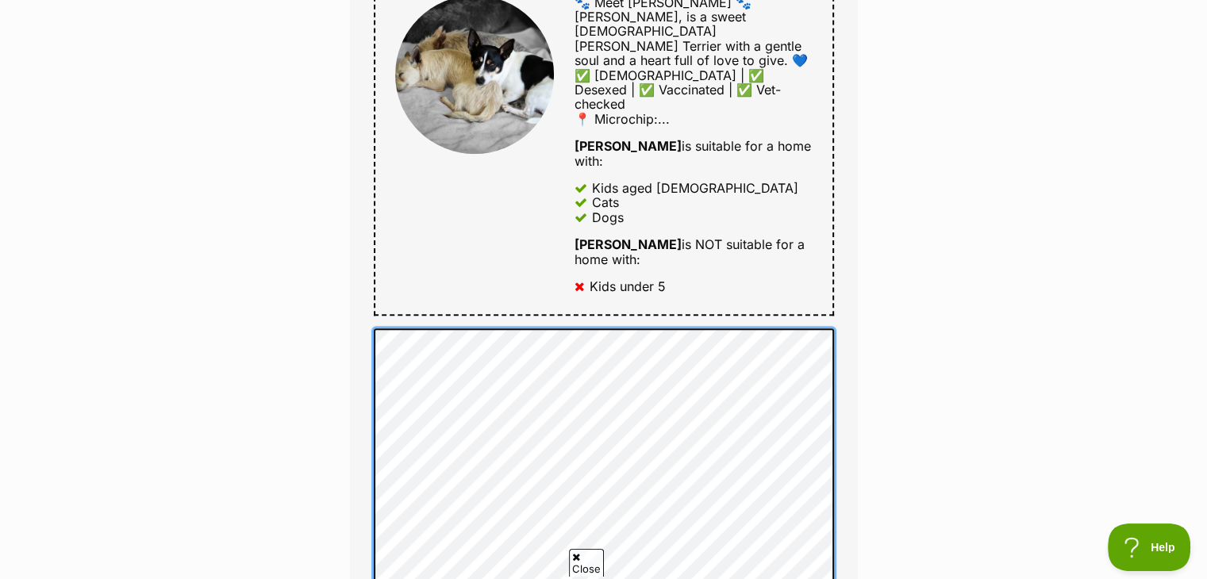
scroll to position [1480, 0]
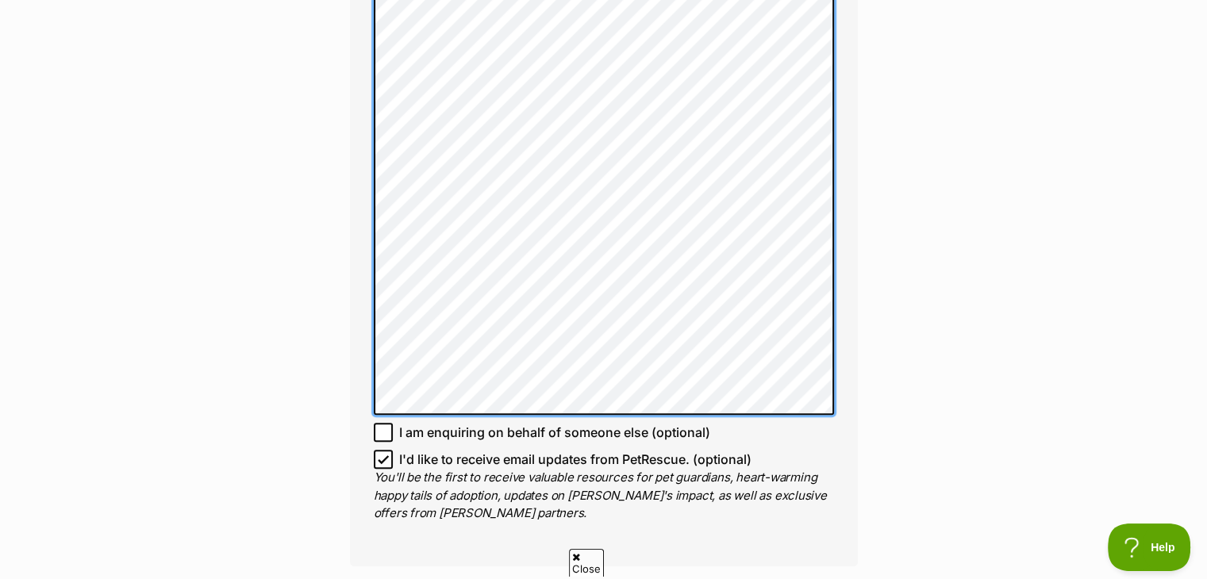
scroll to position [1566, 0]
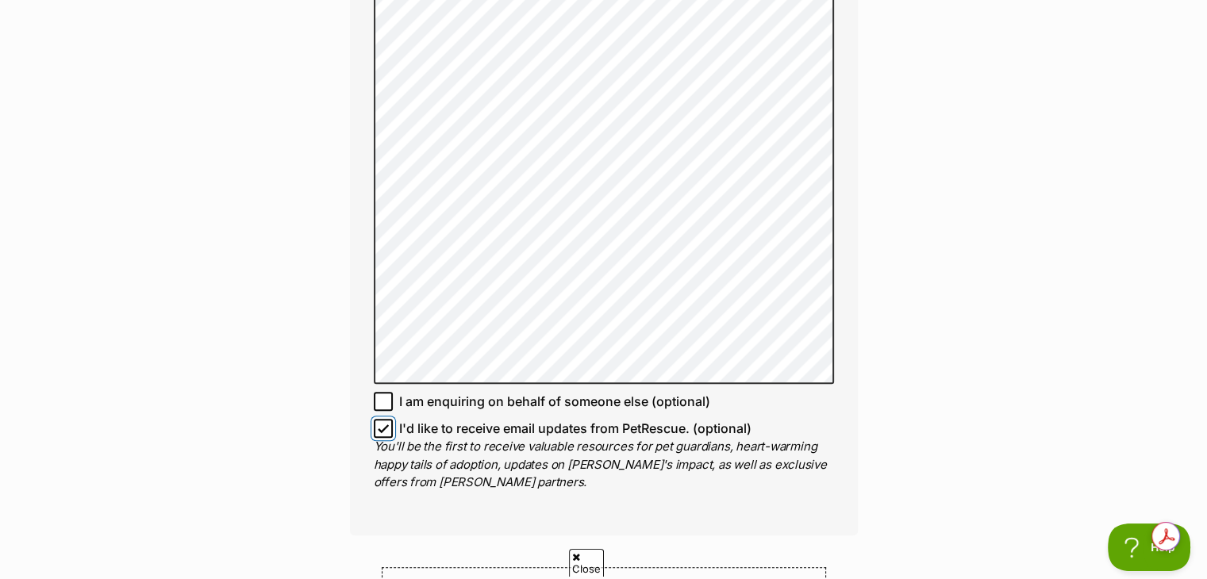
click at [376, 419] on input "I'd like to receive email updates from PetRescue. (optional)" at bounding box center [383, 428] width 19 height 19
checkbox input "false"
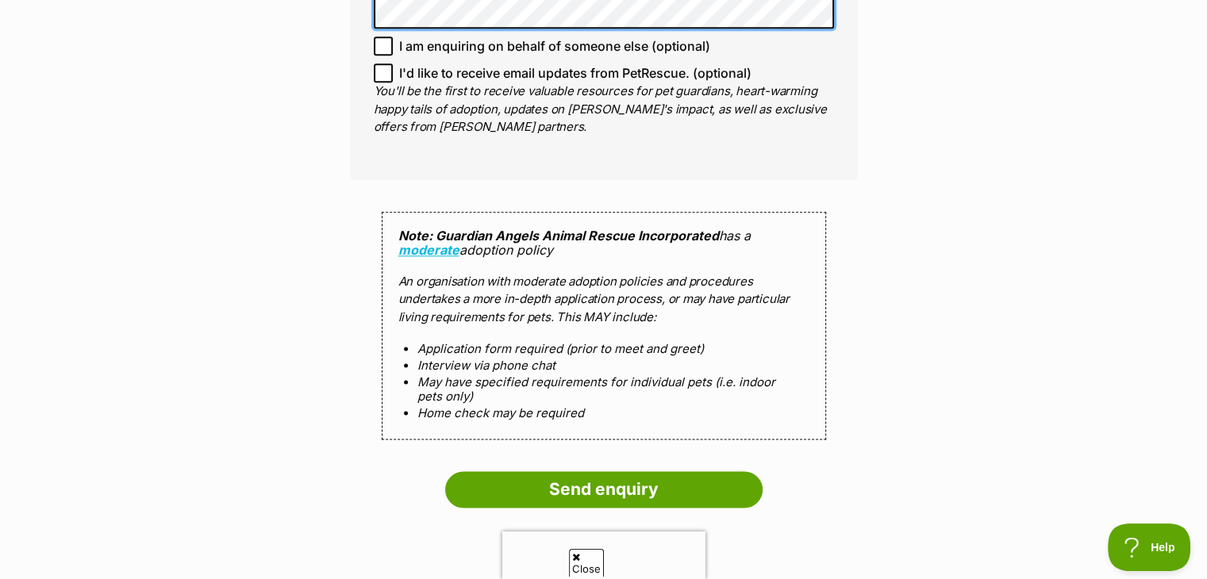
scroll to position [1970, 0]
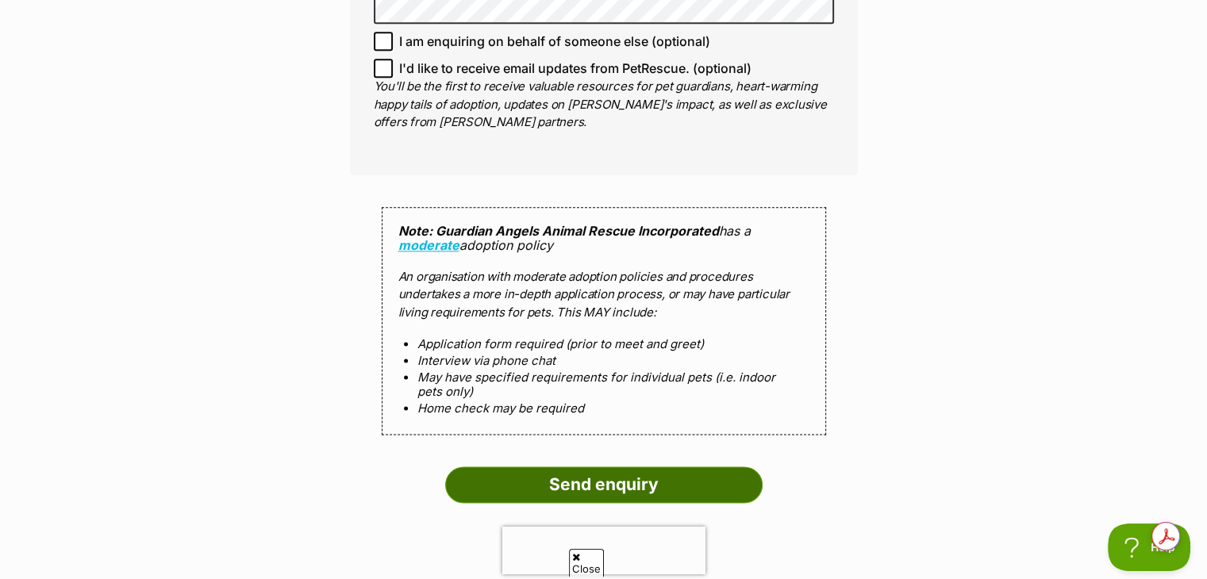
click at [593, 466] on input "Send enquiry" at bounding box center [603, 484] width 317 height 36
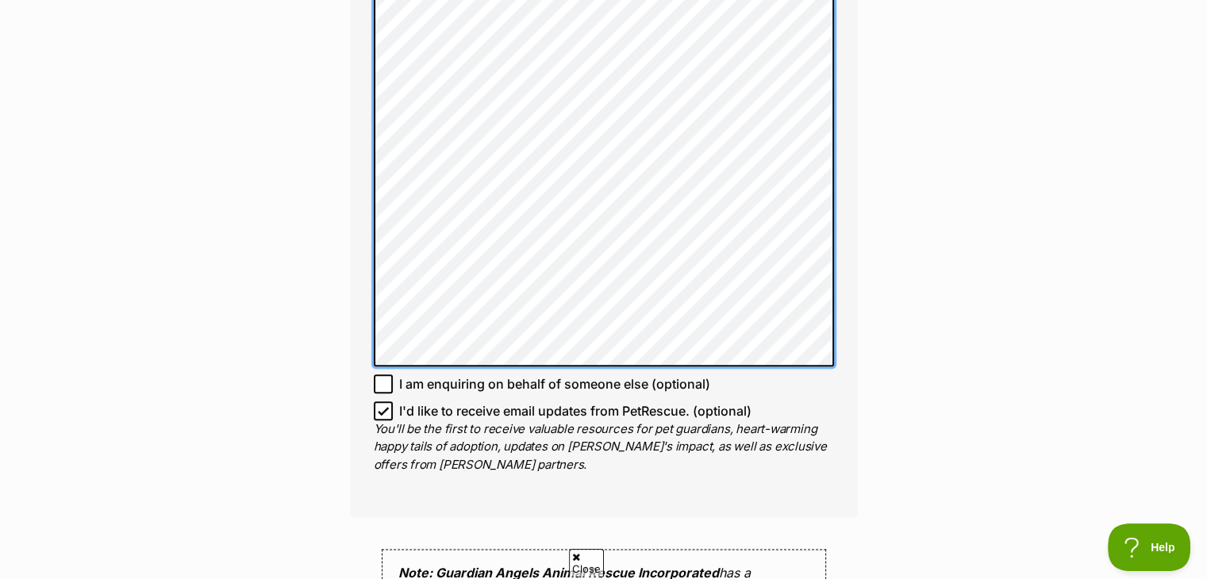
scroll to position [2130, 0]
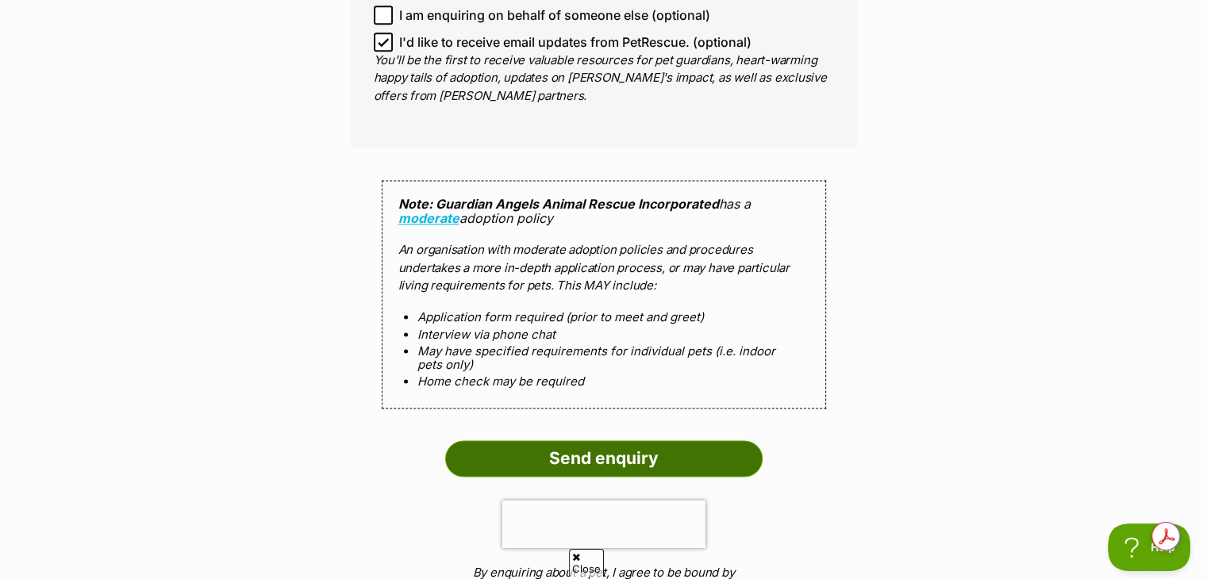
click at [608, 440] on input "Send enquiry" at bounding box center [603, 458] width 317 height 36
